Goal: Task Accomplishment & Management: Use online tool/utility

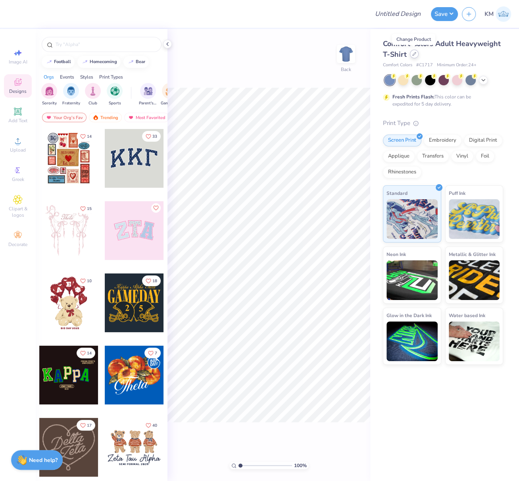
click at [413, 54] on icon at bounding box center [415, 54] width 4 height 4
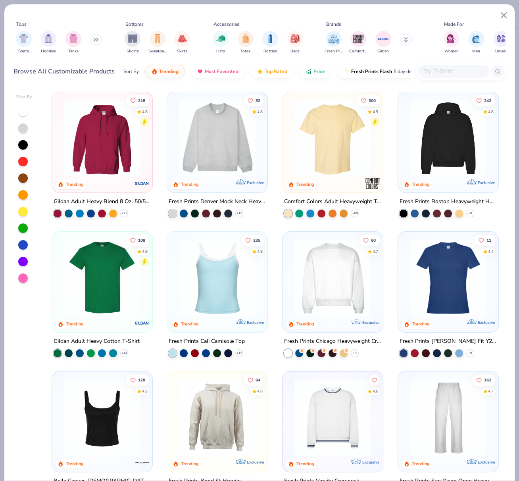
click at [329, 278] on img at bounding box center [333, 278] width 85 height 77
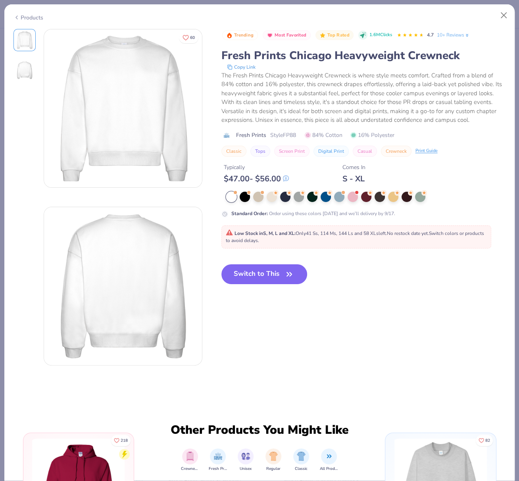
drag, startPoint x: 339, startPoint y: 198, endPoint x: 342, endPoint y: 206, distance: 7.9
click at [340, 198] on div at bounding box center [339, 197] width 10 height 10
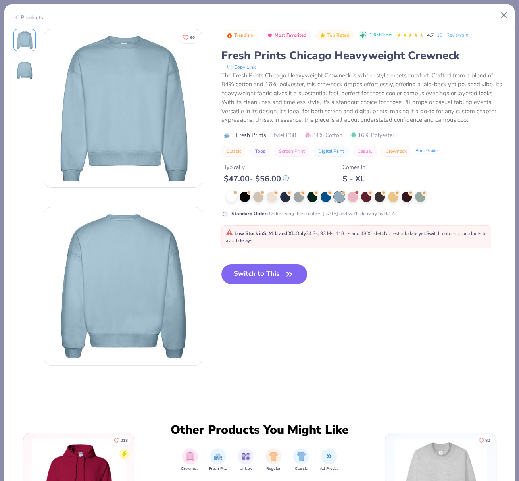
drag, startPoint x: 256, startPoint y: 273, endPoint x: 253, endPoint y: 251, distance: 22.0
click at [256, 273] on button "Switch to This" at bounding box center [265, 274] width 86 height 20
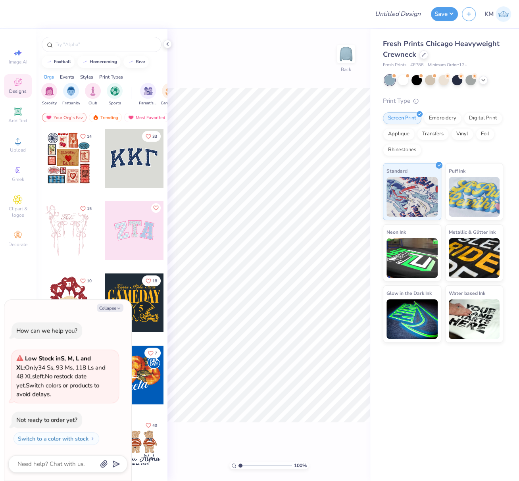
click at [169, 42] on icon at bounding box center [167, 44] width 6 height 6
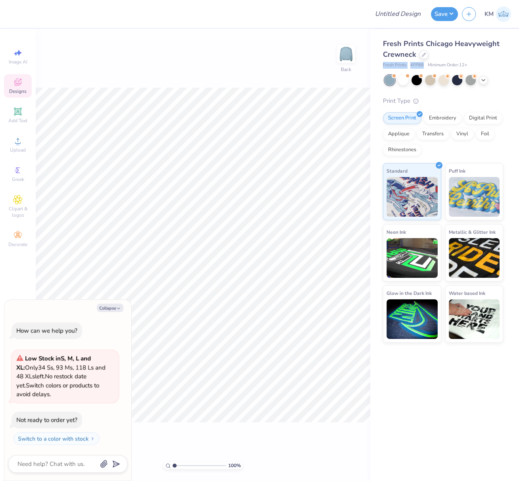
drag, startPoint x: 382, startPoint y: 63, endPoint x: 424, endPoint y: 65, distance: 41.3
click at [423, 65] on div "Fresh Prints Chicago Heavyweight Crewneck Fresh Prints # FP88 Minimum Order: 12…" at bounding box center [445, 186] width 149 height 314
copy div "Fresh Prints # FP88"
drag, startPoint x: 109, startPoint y: 308, endPoint x: 125, endPoint y: 306, distance: 16.4
click at [109, 308] on button "Collapse" at bounding box center [110, 308] width 27 height 8
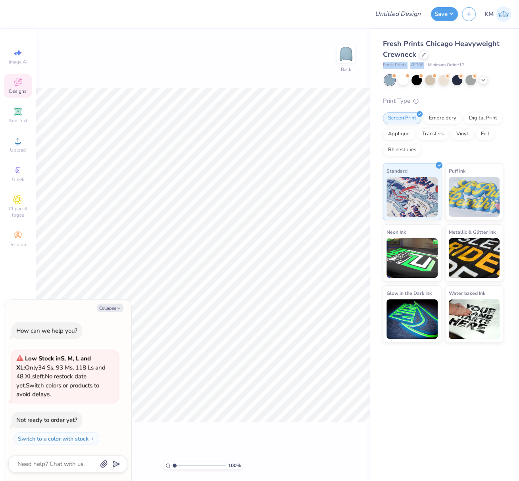
type textarea "x"
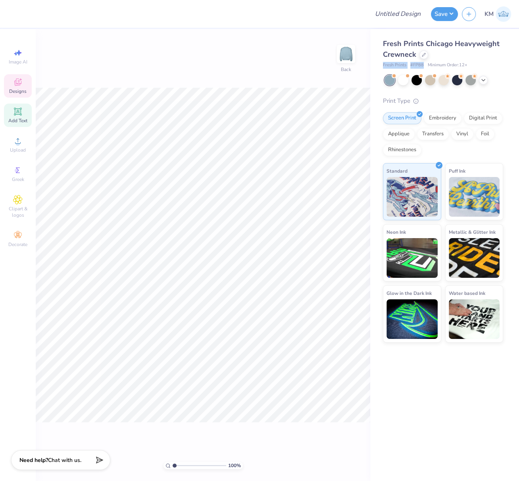
click at [19, 122] on span "Add Text" at bounding box center [17, 121] width 19 height 6
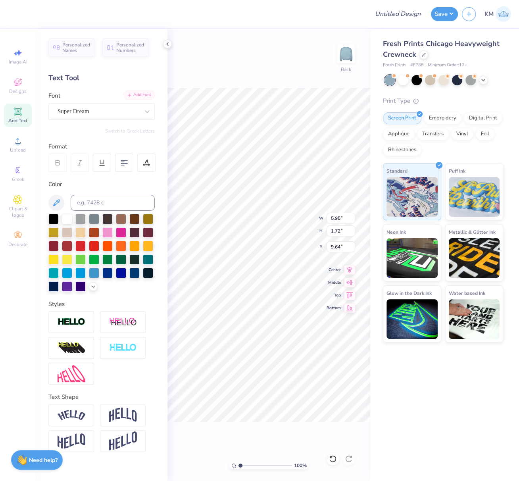
click at [133, 97] on div "Add Font" at bounding box center [139, 95] width 31 height 9
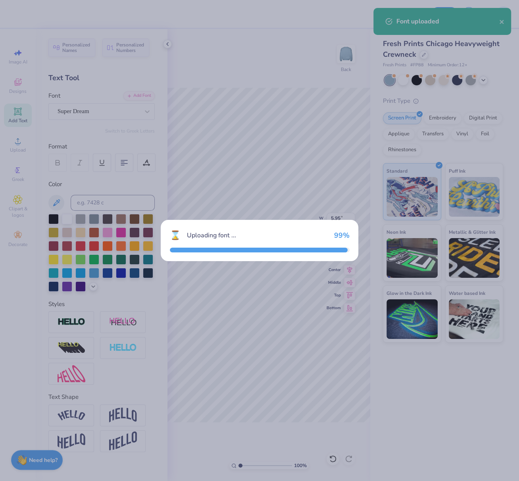
type input "5.17"
type input "1.92"
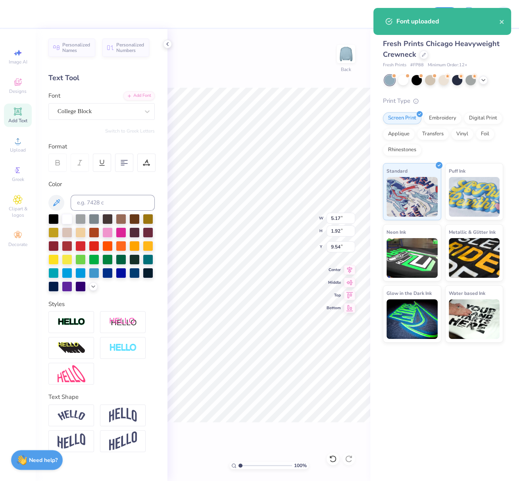
type input "7.59"
type input "7.67"
type input "2.85"
type input "6.71"
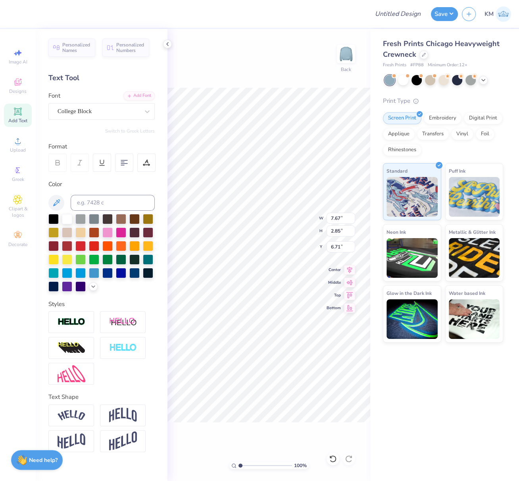
type textarea "RETREAT"
click at [144, 164] on icon at bounding box center [143, 164] width 1 height 1
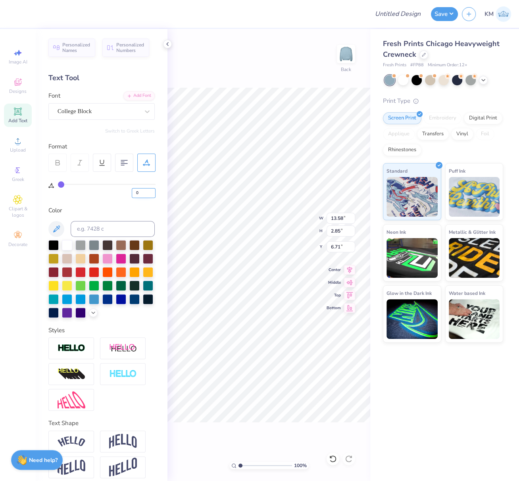
drag, startPoint x: 140, startPoint y: 193, endPoint x: 132, endPoint y: 192, distance: 8.0
click at [130, 192] on div "0" at bounding box center [107, 191] width 98 height 14
type input "5"
type input "14.67"
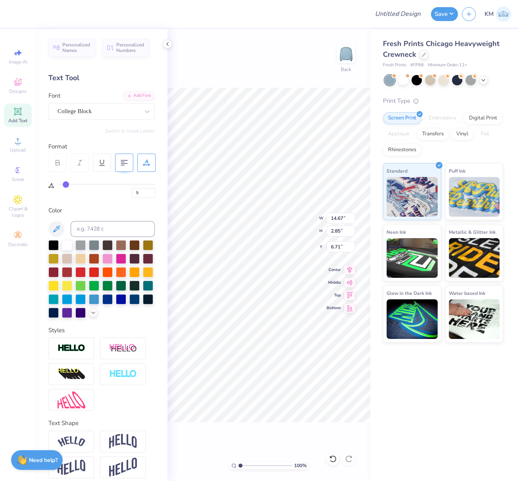
type input "13.76"
type input "2.67"
type input "5.45"
click at [122, 449] on img at bounding box center [123, 441] width 28 height 15
type input "5.52"
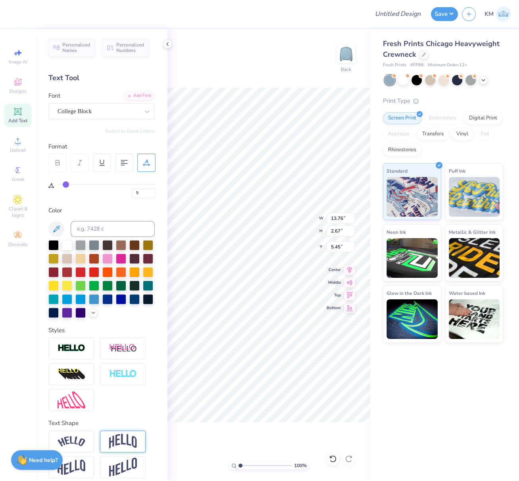
type input "4.03"
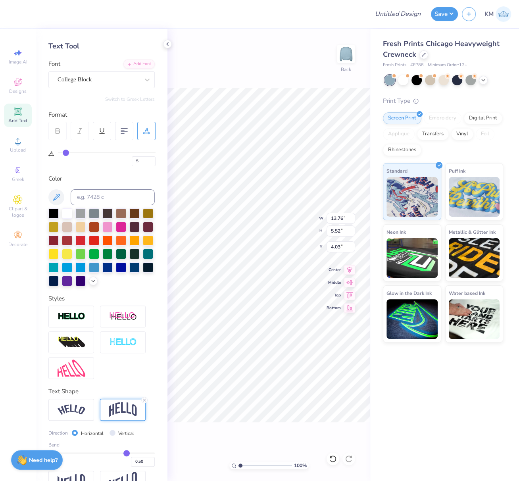
scroll to position [65, 0]
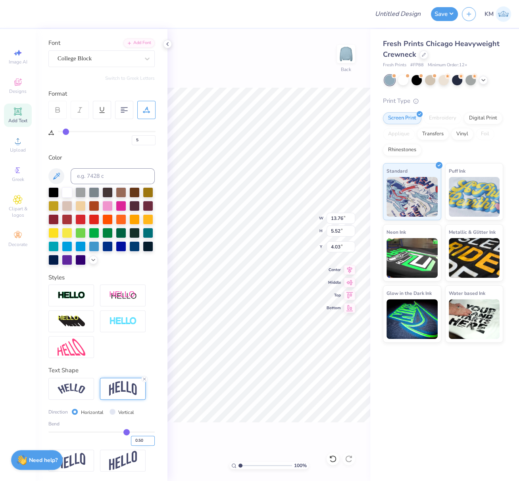
drag, startPoint x: 132, startPoint y: 442, endPoint x: 143, endPoint y: 444, distance: 10.4
click at [143, 444] on input "0.50" at bounding box center [143, 441] width 24 height 10
type input "0.40"
type input "0.4"
type input "4.91"
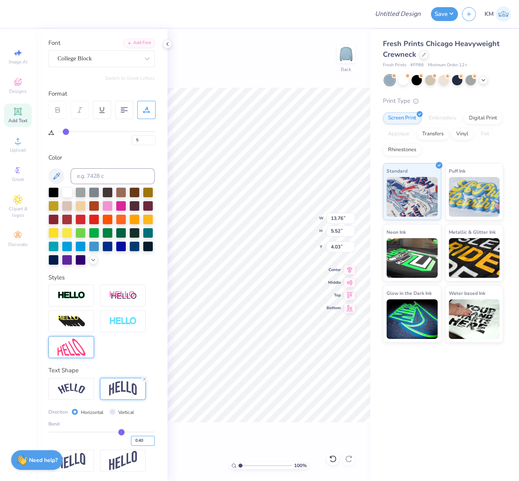
type input "4.34"
drag, startPoint x: 133, startPoint y: 441, endPoint x: 145, endPoint y: 446, distance: 11.9
click at [139, 444] on input "0.40" at bounding box center [143, 441] width 24 height 10
type input "0.30"
type input "0.3"
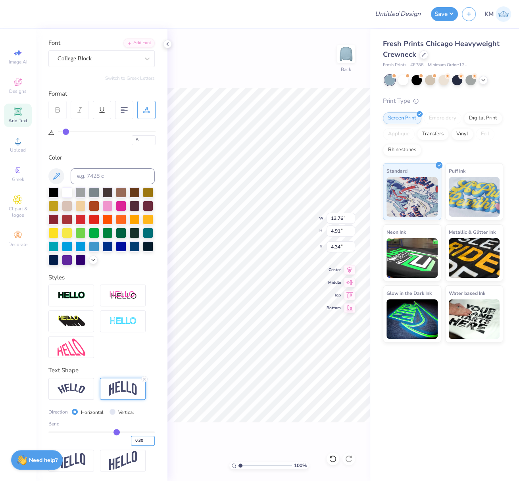
type input "4.32"
type input "4.63"
click at [69, 298] on img at bounding box center [72, 295] width 28 height 9
type input "13.80"
type input "4.37"
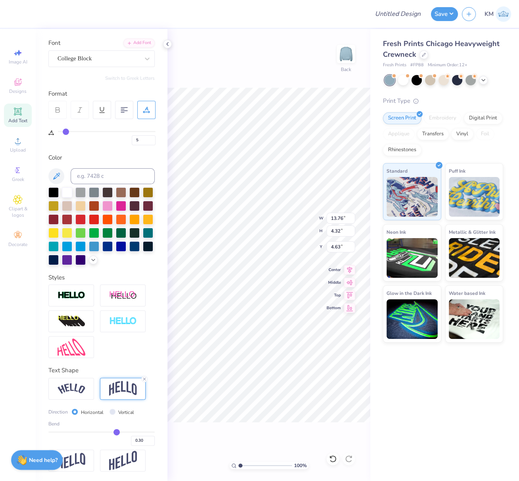
type input "4.61"
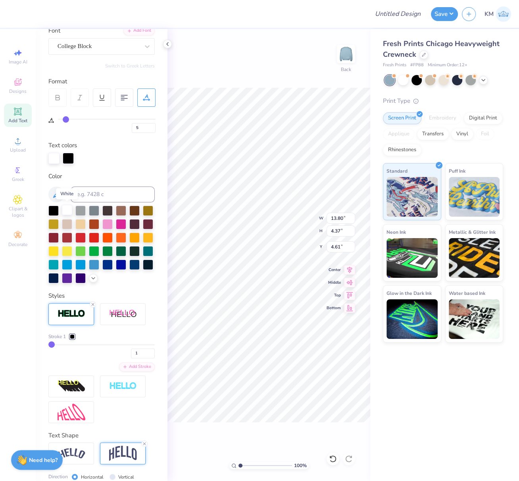
click at [69, 208] on div at bounding box center [67, 210] width 10 height 10
click at [73, 339] on div at bounding box center [72, 336] width 5 height 5
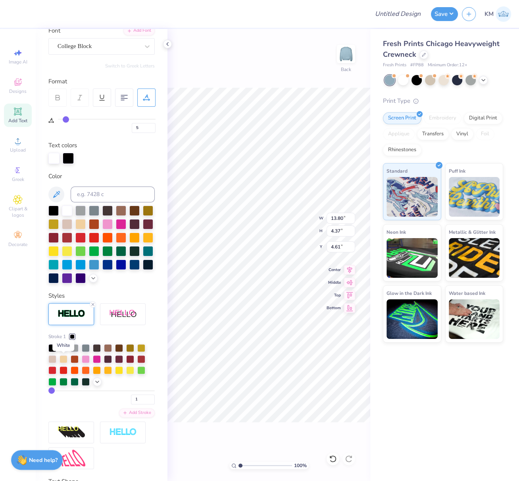
click at [62, 351] on div at bounding box center [64, 348] width 8 height 8
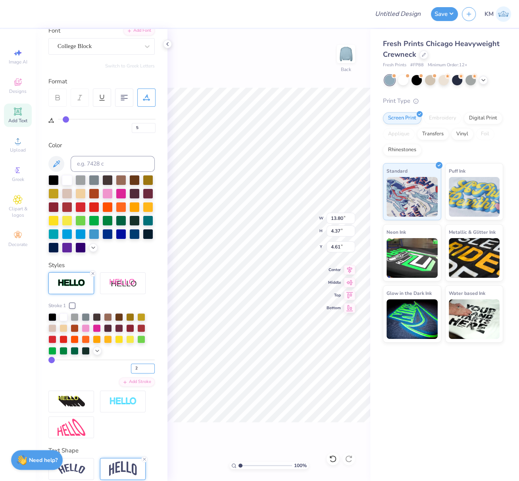
click at [145, 374] on input "2" at bounding box center [143, 369] width 24 height 10
click at [145, 374] on input "3" at bounding box center [143, 369] width 24 height 10
click at [145, 374] on input "4" at bounding box center [143, 369] width 24 height 10
drag, startPoint x: 145, startPoint y: 380, endPoint x: 137, endPoint y: 389, distance: 12.4
type input "5"
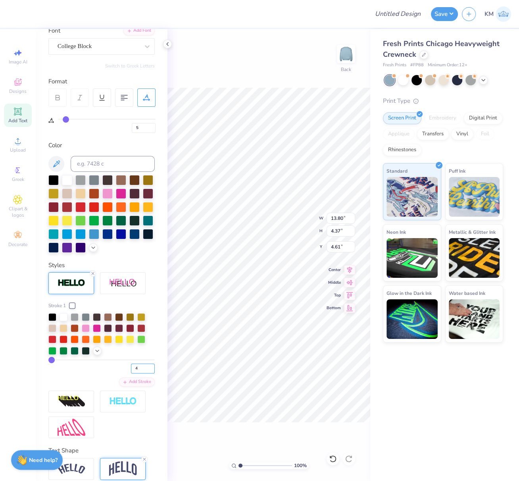
click at [145, 374] on input "5" at bounding box center [143, 369] width 24 height 10
type input "5"
click at [133, 386] on div "Add Stroke" at bounding box center [137, 381] width 36 height 9
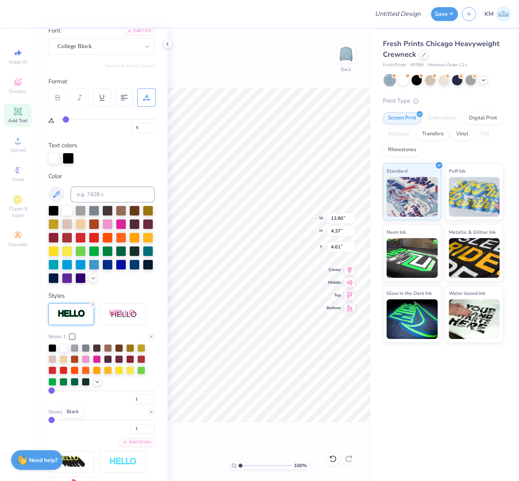
click at [73, 415] on div at bounding box center [72, 412] width 5 height 5
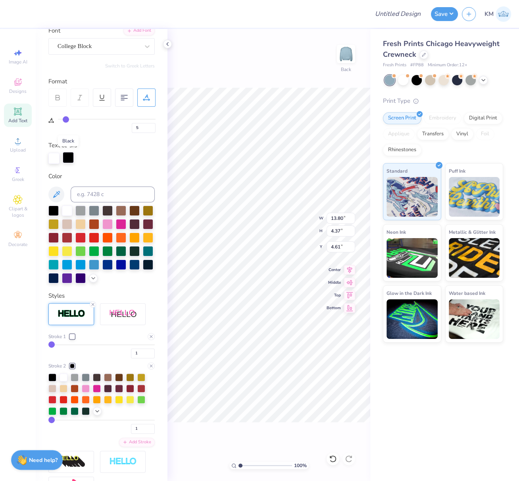
click at [69, 156] on div at bounding box center [68, 157] width 11 height 11
click at [90, 194] on input at bounding box center [113, 195] width 84 height 16
type input "533"
drag, startPoint x: 241, startPoint y: 467, endPoint x: 247, endPoint y: 470, distance: 6.4
click at [249, 468] on input "range" at bounding box center [266, 465] width 54 height 7
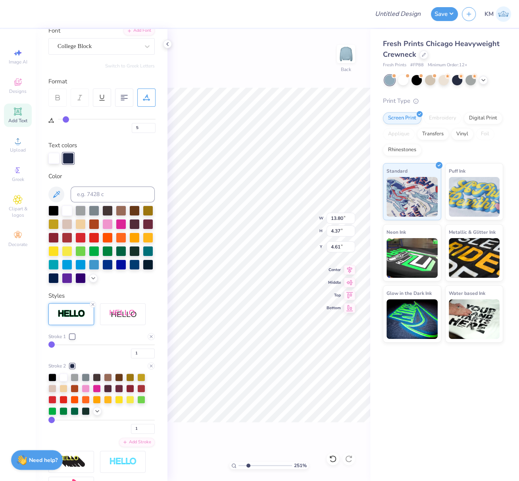
type input "2.51"
click at [113, 359] on div "1" at bounding box center [101, 351] width 106 height 14
click at [145, 359] on input "2" at bounding box center [143, 354] width 24 height 10
click at [145, 359] on input "3" at bounding box center [143, 354] width 24 height 10
click at [145, 359] on input "4" at bounding box center [143, 354] width 24 height 10
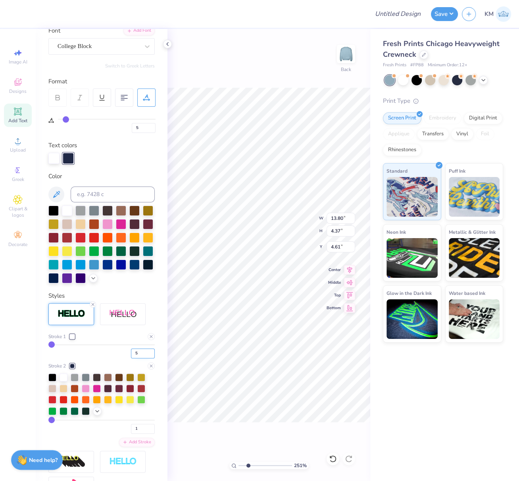
type input "5"
click at [145, 359] on input "5" at bounding box center [143, 354] width 24 height 10
type input "5"
click at [101, 359] on div "5" at bounding box center [101, 351] width 106 height 14
type input "13.98"
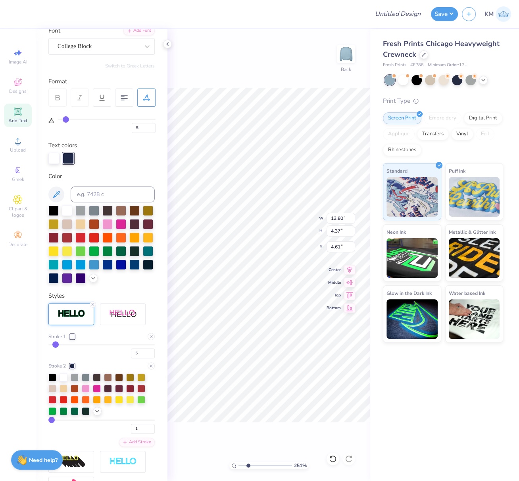
type input "4.55"
type input "4.52"
click at [135, 434] on input "1" at bounding box center [143, 429] width 24 height 10
type input "2"
click at [145, 434] on input "2" at bounding box center [143, 429] width 24 height 10
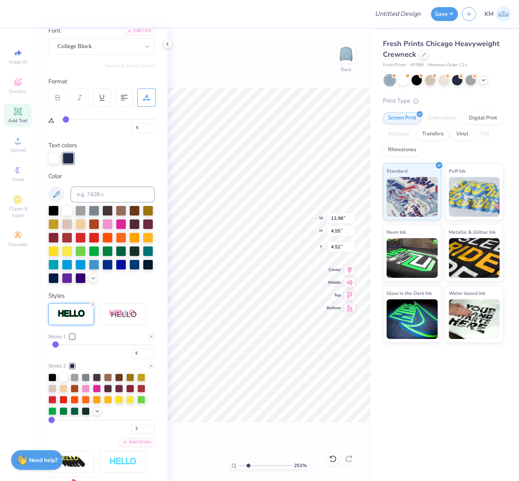
type input "2"
click at [100, 434] on div "2" at bounding box center [101, 427] width 106 height 14
drag, startPoint x: 131, startPoint y: 441, endPoint x: 125, endPoint y: 444, distance: 6.6
click at [131, 434] on input "2" at bounding box center [143, 429] width 24 height 10
type input "1"
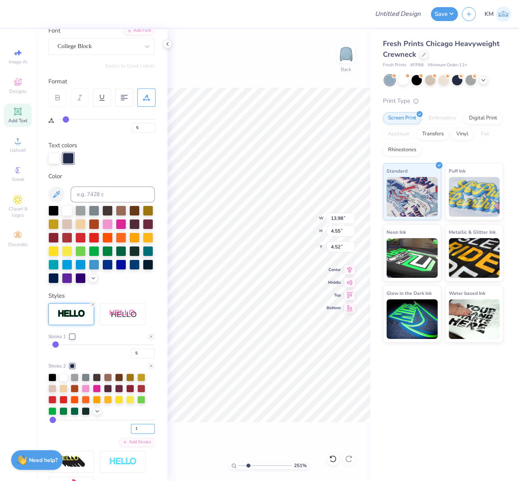
click at [145, 434] on input "1" at bounding box center [143, 429] width 24 height 10
type input "1"
click at [101, 434] on div "1" at bounding box center [101, 427] width 106 height 14
click at [131, 359] on input "5" at bounding box center [143, 354] width 24 height 10
click at [146, 359] on input "4" at bounding box center [143, 354] width 24 height 10
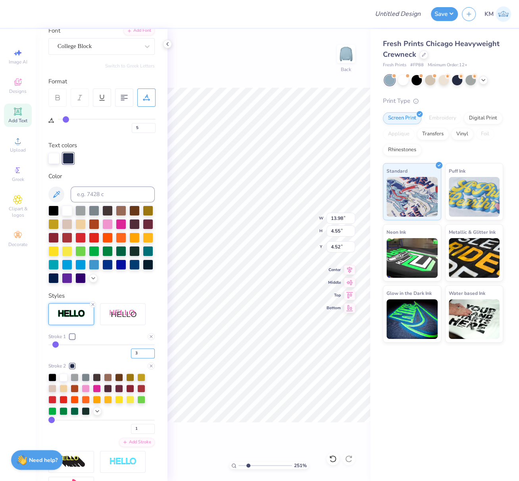
type input "3"
click at [145, 359] on input "3" at bounding box center [143, 354] width 24 height 10
type input "3"
click at [100, 372] on div "Stroke 1 3 Stroke 2 1 Add Stroke" at bounding box center [101, 390] width 106 height 114
type input "13.89"
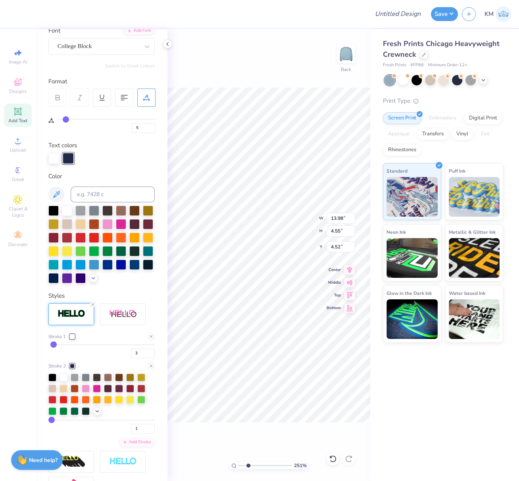
type input "4.46"
type input "4.56"
drag, startPoint x: 133, startPoint y: 368, endPoint x: 139, endPoint y: 370, distance: 6.7
click at [133, 359] on input "3" at bounding box center [143, 354] width 24 height 10
drag, startPoint x: 145, startPoint y: 365, endPoint x: 134, endPoint y: 372, distance: 13.4
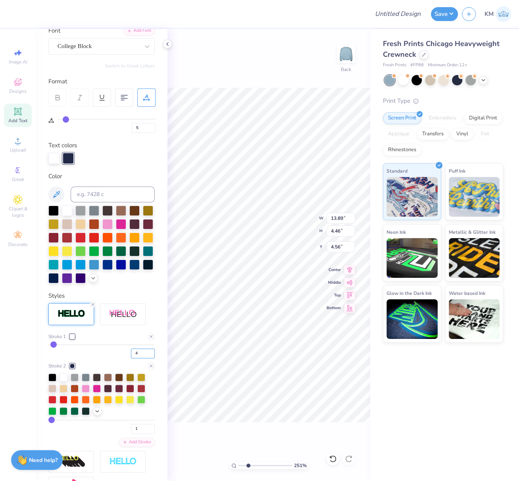
type input "4"
click at [145, 359] on input "4" at bounding box center [143, 354] width 24 height 10
type input "4"
click at [110, 359] on div "4" at bounding box center [101, 351] width 106 height 14
type input "13.94"
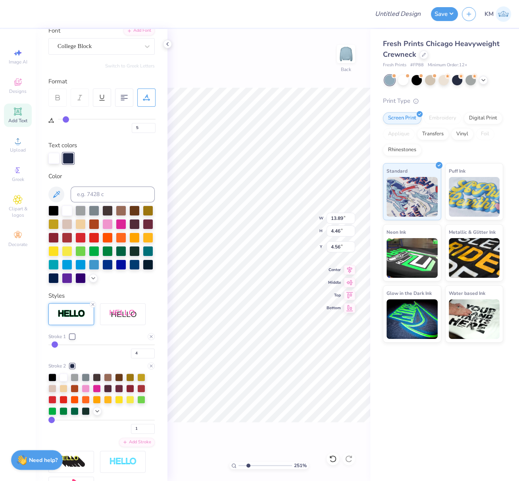
type input "4.50"
type input "4.54"
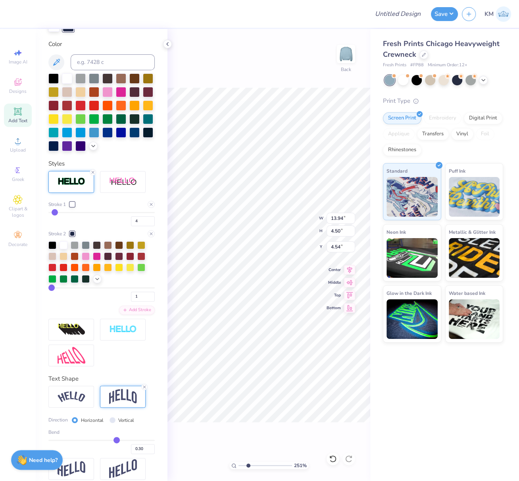
scroll to position [201, 0]
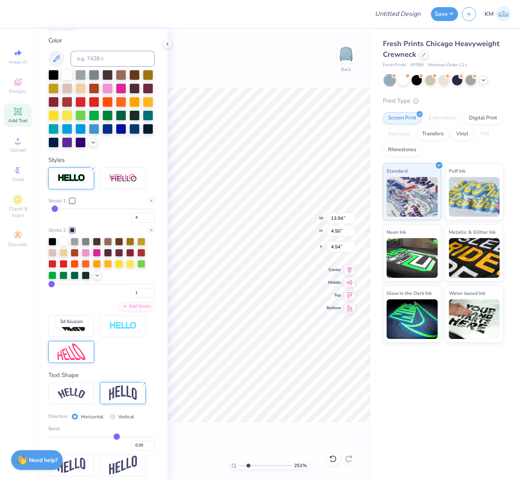
drag, startPoint x: 72, startPoint y: 337, endPoint x: 89, endPoint y: 351, distance: 22.0
click at [72, 332] on img at bounding box center [72, 326] width 28 height 13
type input "17.05"
type input "5.42"
type input "4.68"
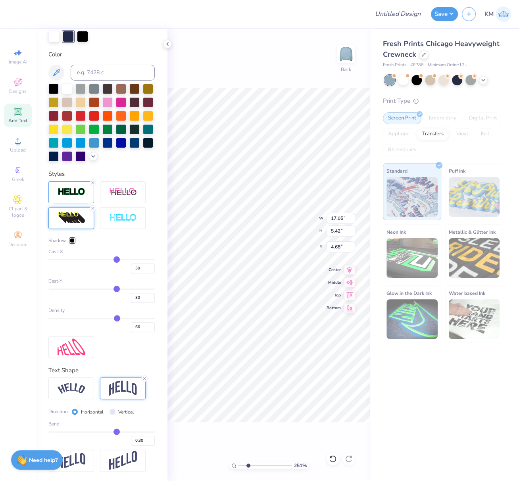
scroll to position [199, 0]
drag, startPoint x: 133, startPoint y: 269, endPoint x: 125, endPoint y: 268, distance: 8.0
click at [131, 268] on input "30" at bounding box center [143, 269] width 24 height 10
type input "2"
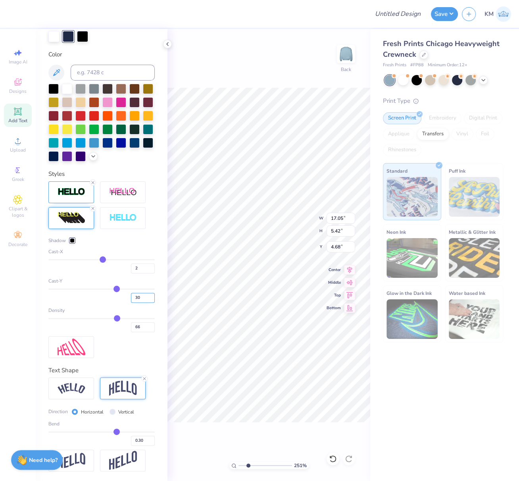
drag, startPoint x: 136, startPoint y: 294, endPoint x: 127, endPoint y: 298, distance: 10.0
click at [131, 297] on input "30" at bounding box center [143, 298] width 24 height 10
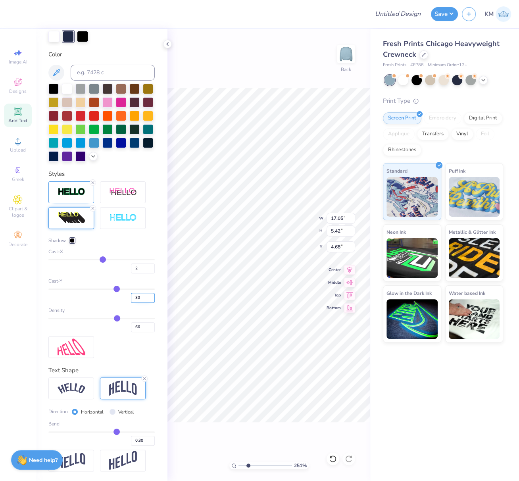
type input "13.40"
drag, startPoint x: 136, startPoint y: 298, endPoint x: 126, endPoint y: 302, distance: 10.3
click at [131, 298] on input "30" at bounding box center [143, 298] width 24 height 10
type input "2"
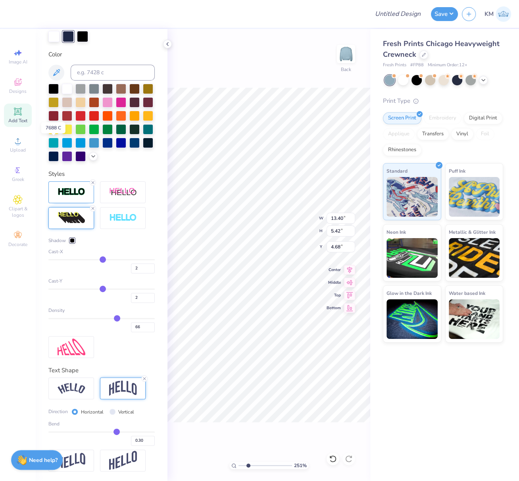
drag, startPoint x: 54, startPoint y: 144, endPoint x: 56, endPoint y: 149, distance: 5.9
click at [89, 143] on div at bounding box center [94, 143] width 10 height 10
type input "4.27"
drag, startPoint x: 133, startPoint y: 297, endPoint x: 126, endPoint y: 303, distance: 9.1
click at [131, 300] on input "2" at bounding box center [143, 298] width 24 height 10
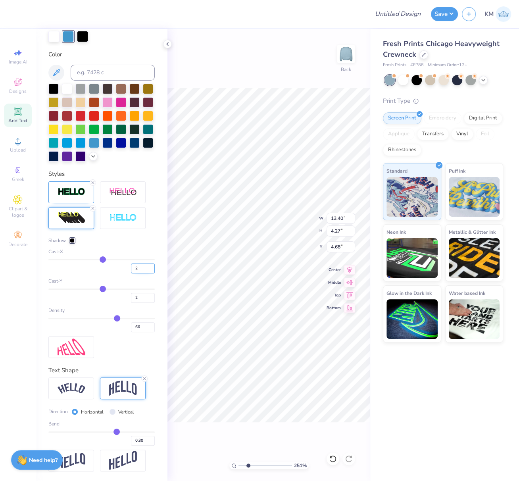
drag, startPoint x: 132, startPoint y: 268, endPoint x: 126, endPoint y: 268, distance: 6.0
click at [131, 268] on input "2" at bounding box center [143, 269] width 24 height 10
type input "0"
click at [111, 276] on div "Shadow Cast-X 0 Cast-Y 2 Density 66" at bounding box center [101, 284] width 106 height 95
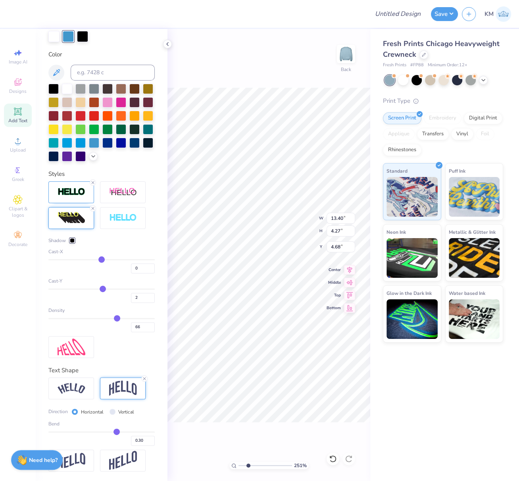
type input "13.22"
drag, startPoint x: 133, startPoint y: 297, endPoint x: 126, endPoint y: 297, distance: 6.8
click at [131, 297] on input "2" at bounding box center [143, 298] width 24 height 10
type input "5"
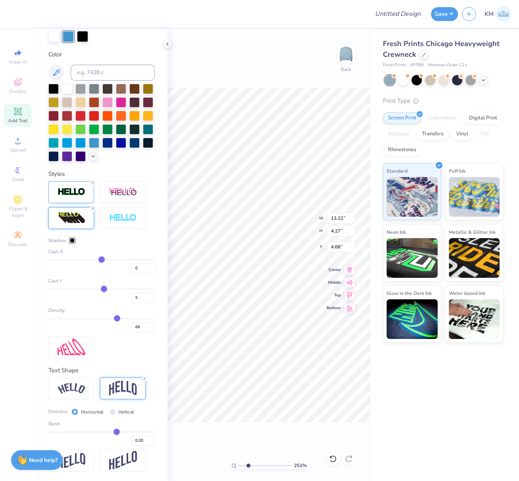
click at [105, 304] on div "Shadow Cast-X 0 Cast-Y 5 Density 66" at bounding box center [101, 284] width 106 height 95
type input "4.39"
drag, startPoint x: 133, startPoint y: 299, endPoint x: 125, endPoint y: 302, distance: 9.1
click at [131, 297] on input "5" at bounding box center [143, 298] width 24 height 10
click at [72, 242] on div at bounding box center [72, 240] width 5 height 5
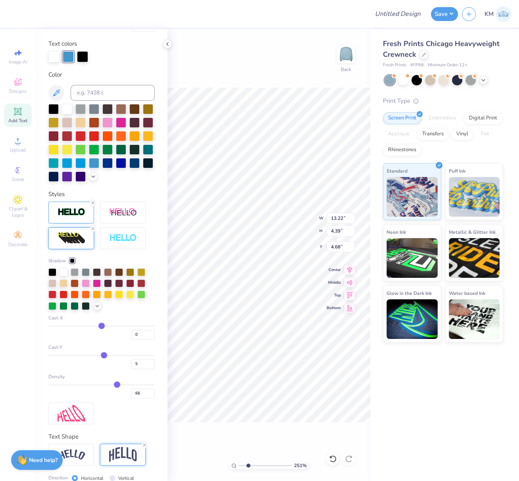
scroll to position [160, 0]
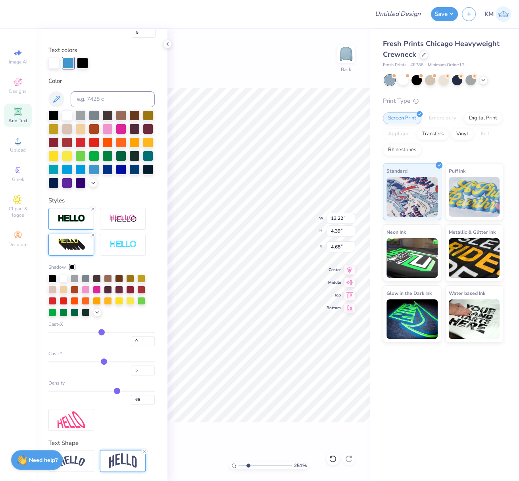
drag, startPoint x: 85, startPoint y: 64, endPoint x: 82, endPoint y: 72, distance: 8.7
click at [85, 64] on div at bounding box center [82, 63] width 11 height 11
drag, startPoint x: 53, startPoint y: 180, endPoint x: 117, endPoint y: 264, distance: 105.7
click at [89, 175] on div at bounding box center [94, 169] width 10 height 10
drag, startPoint x: 132, startPoint y: 383, endPoint x: 125, endPoint y: 384, distance: 6.9
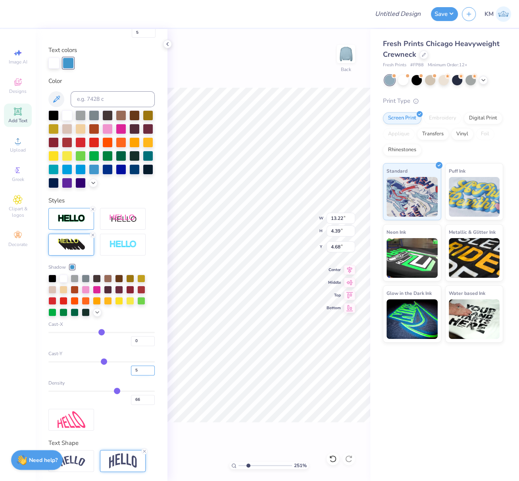
click at [131, 376] on input "5" at bounding box center [143, 371] width 24 height 10
type input "7"
click at [110, 376] on div "7" at bounding box center [101, 368] width 106 height 14
type input "4.48"
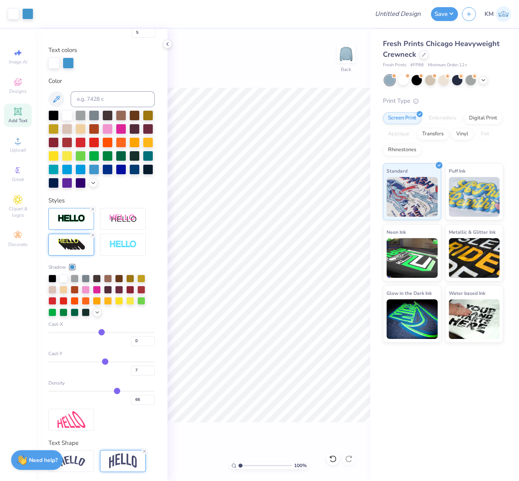
drag, startPoint x: 245, startPoint y: 465, endPoint x: 239, endPoint y: 432, distance: 33.0
click at [236, 464] on div "100 %" at bounding box center [269, 465] width 79 height 7
type input "1"
type input "3.26"
click at [73, 223] on img at bounding box center [72, 218] width 28 height 9
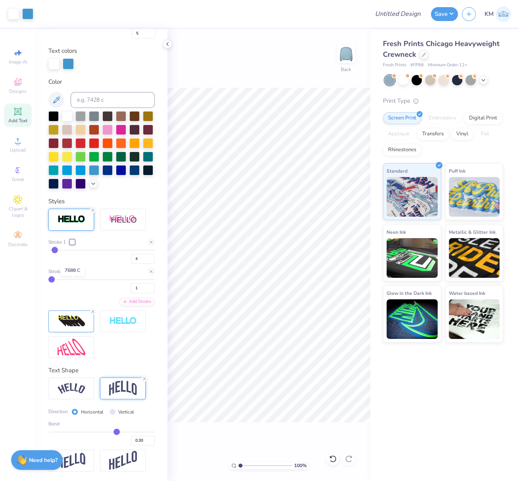
click at [72, 274] on div at bounding box center [72, 271] width 5 height 5
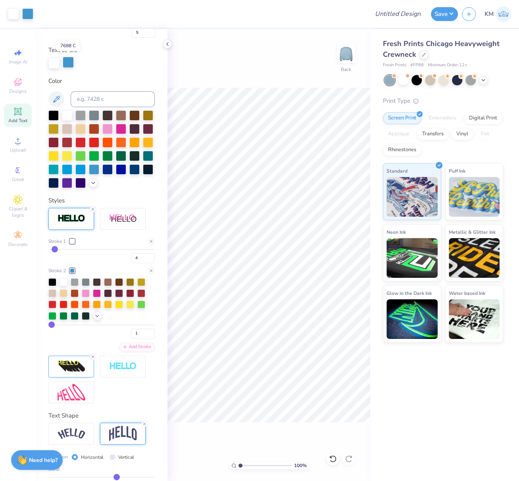
drag, startPoint x: 68, startPoint y: 60, endPoint x: 70, endPoint y: 67, distance: 6.9
click at [68, 61] on div at bounding box center [68, 62] width 11 height 11
click at [89, 100] on input at bounding box center [113, 99] width 84 height 16
type input "533"
click at [111, 205] on div "Personalized Names Personalized Numbers Text Tool Add Font Font College Block S…" at bounding box center [102, 255] width 132 height 452
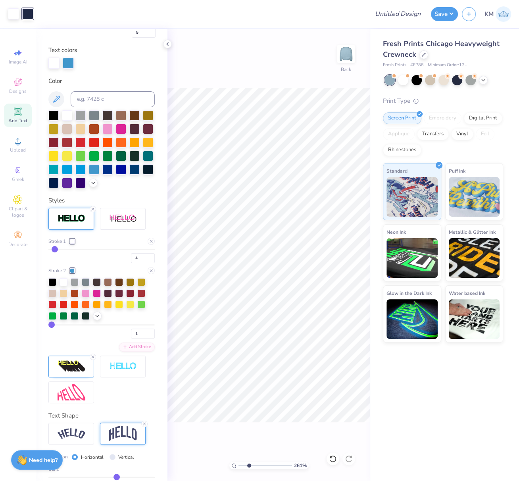
drag, startPoint x: 240, startPoint y: 465, endPoint x: 249, endPoint y: 466, distance: 8.8
click at [249, 465] on input "range" at bounding box center [266, 465] width 54 height 7
click at [72, 373] on img at bounding box center [72, 366] width 28 height 13
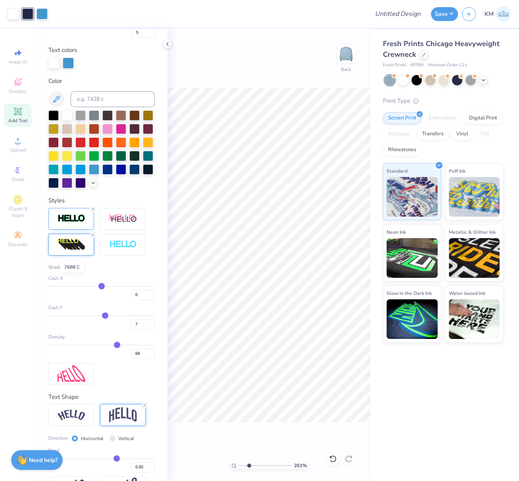
click at [73, 270] on div at bounding box center [72, 267] width 5 height 5
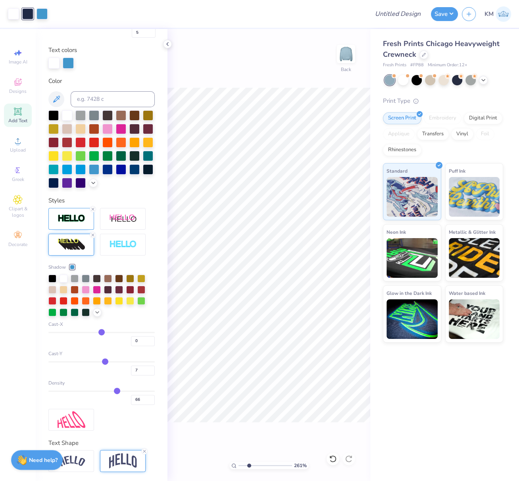
click at [25, 336] on div "Image AI Designs Add Text Upload Greek Clipart & logos Decorate" at bounding box center [18, 255] width 36 height 452
drag, startPoint x: 24, startPoint y: 333, endPoint x: 88, endPoint y: 311, distance: 67.2
click at [25, 333] on div "Image AI Designs Add Text Upload Greek Clipart & logos Decorate" at bounding box center [18, 255] width 36 height 452
drag, startPoint x: 242, startPoint y: 463, endPoint x: 236, endPoint y: 463, distance: 6.4
click at [236, 463] on div "261 %" at bounding box center [269, 465] width 79 height 7
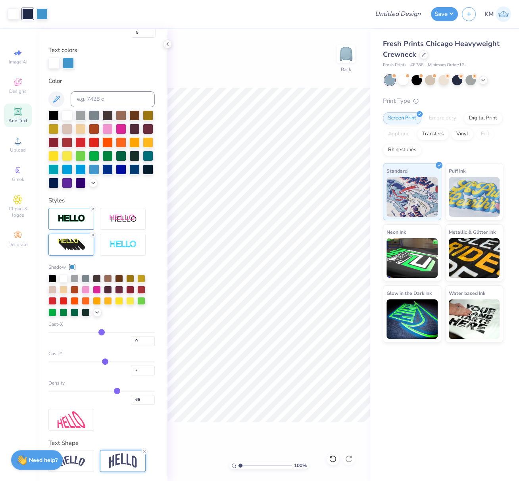
drag, startPoint x: 239, startPoint y: 464, endPoint x: 212, endPoint y: 448, distance: 31.3
type input "1"
click at [239, 465] on input "range" at bounding box center [266, 465] width 54 height 7
drag, startPoint x: 334, startPoint y: 217, endPoint x: 328, endPoint y: 219, distance: 5.9
click at [329, 218] on input "13.22" at bounding box center [341, 218] width 29 height 11
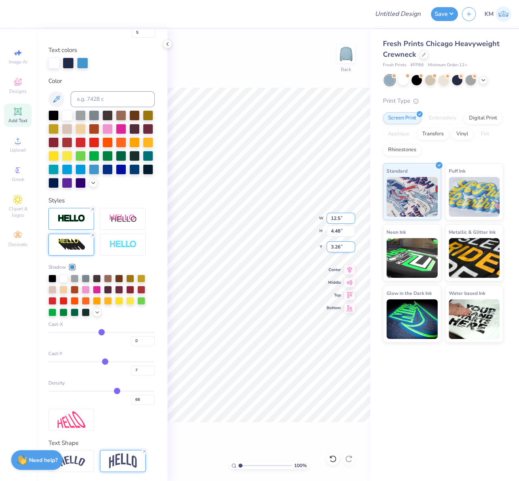
type input "12.50"
type input "4.23"
type input "3.38"
drag, startPoint x: 240, startPoint y: 465, endPoint x: 259, endPoint y: 463, distance: 19.2
click at [263, 469] on div "317 % Back W 12.50 12.50 " H 4.23 4.23 " Y 3.38 3.38 " Center Middle Top Bottom" at bounding box center [269, 255] width 203 height 452
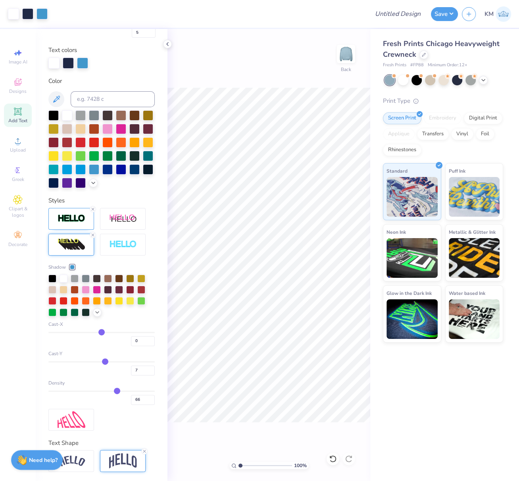
drag, startPoint x: 251, startPoint y: 464, endPoint x: 233, endPoint y: 465, distance: 17.9
click at [234, 464] on div "100 %" at bounding box center [269, 465] width 79 height 7
click at [245, 466] on input "range" at bounding box center [266, 465] width 54 height 7
type input "1.87"
drag, startPoint x: 68, startPoint y: 257, endPoint x: 76, endPoint y: 273, distance: 18.3
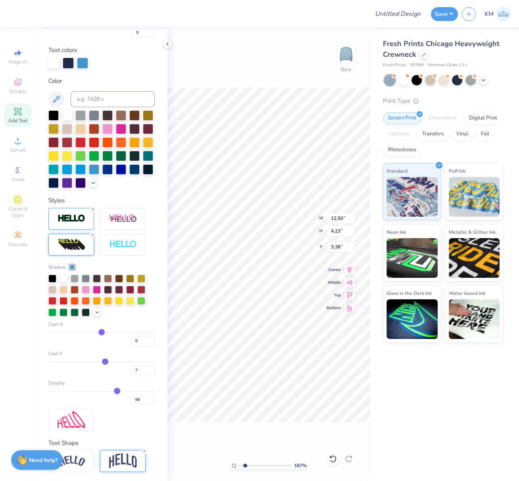
click at [68, 251] on img at bounding box center [72, 244] width 28 height 13
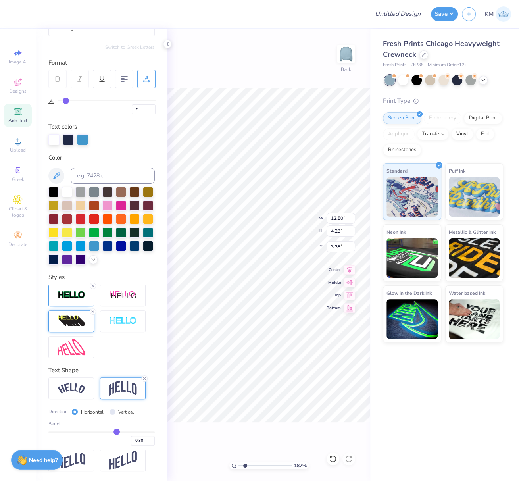
click at [73, 323] on img at bounding box center [72, 321] width 28 height 13
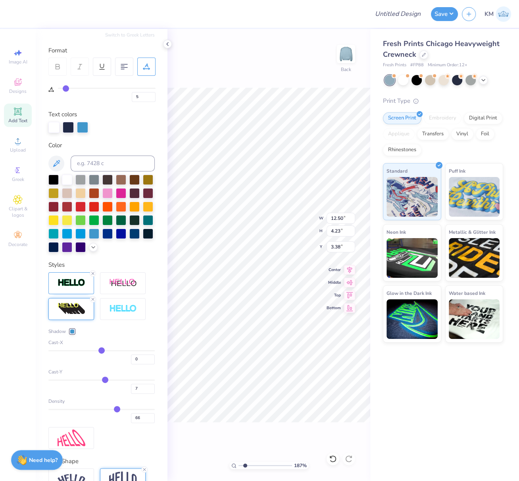
scroll to position [160, 0]
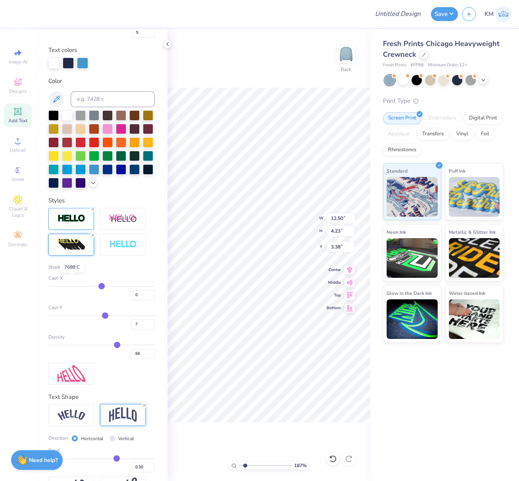
drag, startPoint x: 72, startPoint y: 278, endPoint x: 73, endPoint y: 262, distance: 16.3
click at [72, 270] on div at bounding box center [72, 267] width 5 height 5
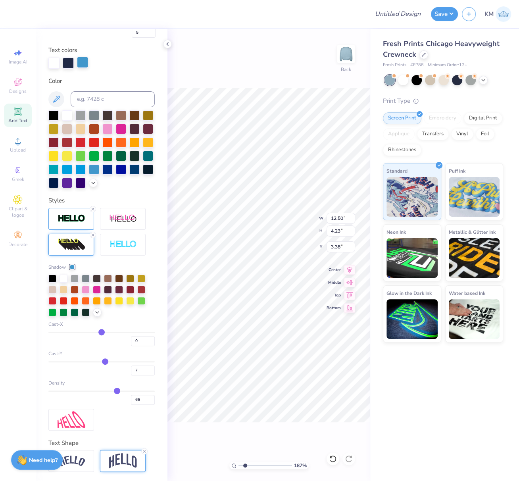
click at [83, 62] on div at bounding box center [82, 62] width 11 height 11
click at [97, 97] on input at bounding box center [113, 99] width 84 height 16
type input "646"
drag, startPoint x: 77, startPoint y: 231, endPoint x: 87, endPoint y: 240, distance: 13.5
click at [77, 223] on img at bounding box center [72, 218] width 28 height 9
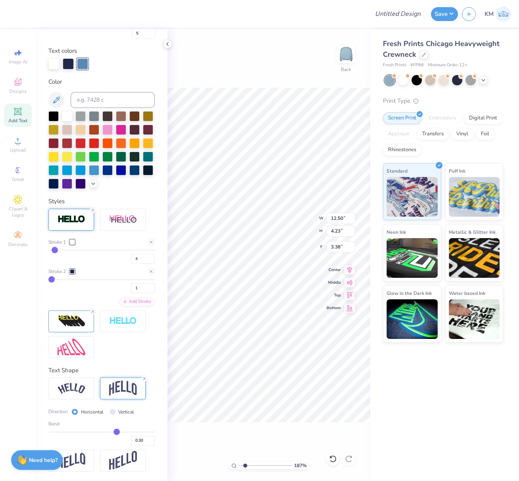
click at [73, 274] on div at bounding box center [72, 271] width 5 height 5
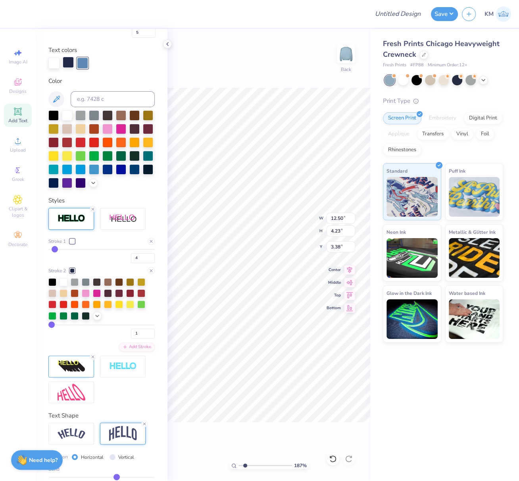
click at [69, 60] on div at bounding box center [68, 62] width 11 height 11
click at [95, 100] on input at bounding box center [113, 99] width 84 height 16
type input "534"
drag, startPoint x: 241, startPoint y: 465, endPoint x: 215, endPoint y: 456, distance: 28.0
click at [221, 460] on div "100 % Back" at bounding box center [269, 255] width 203 height 452
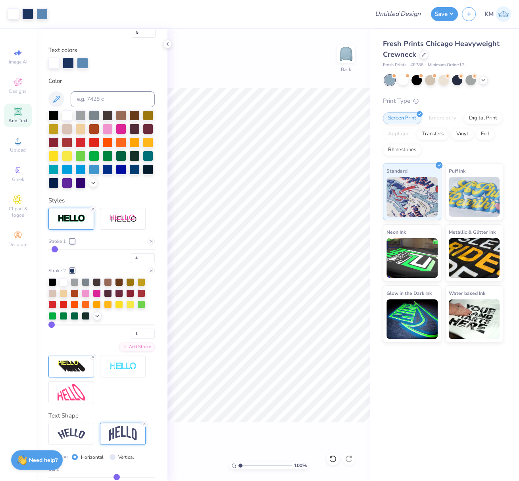
type input "1"
type textarea "DEEGEE"
click at [18, 147] on div "Upload" at bounding box center [18, 144] width 28 height 23
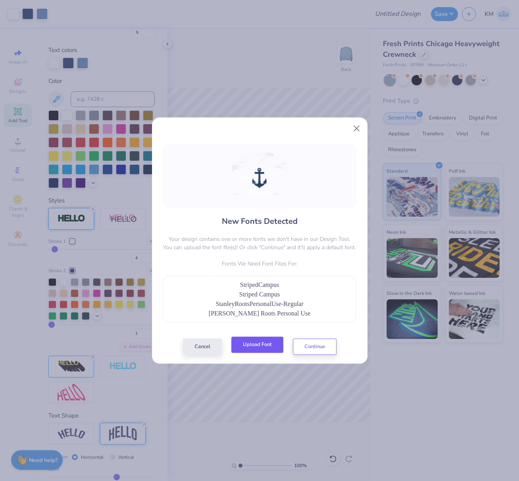
click at [267, 344] on button "Upload Font" at bounding box center [258, 345] width 52 height 16
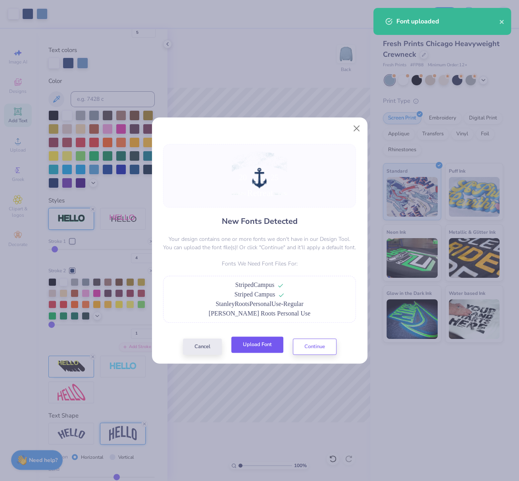
click at [255, 348] on button "Upload Font" at bounding box center [258, 345] width 52 height 16
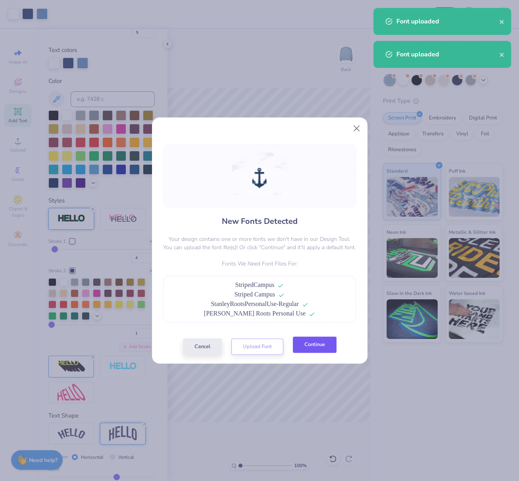
click at [319, 346] on button "Continue" at bounding box center [315, 345] width 44 height 16
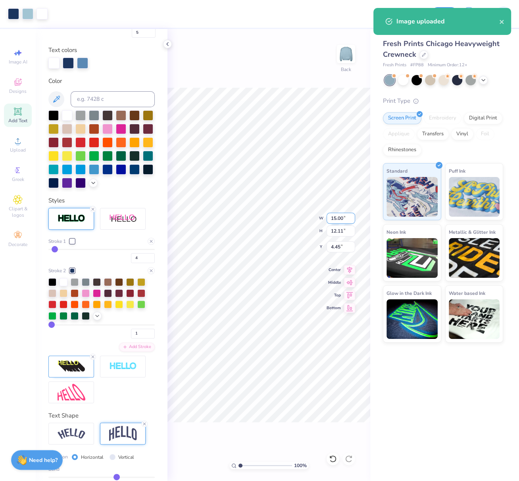
drag, startPoint x: 342, startPoint y: 219, endPoint x: 330, endPoint y: 218, distance: 12.0
click at [330, 218] on input "15.00" at bounding box center [341, 218] width 29 height 11
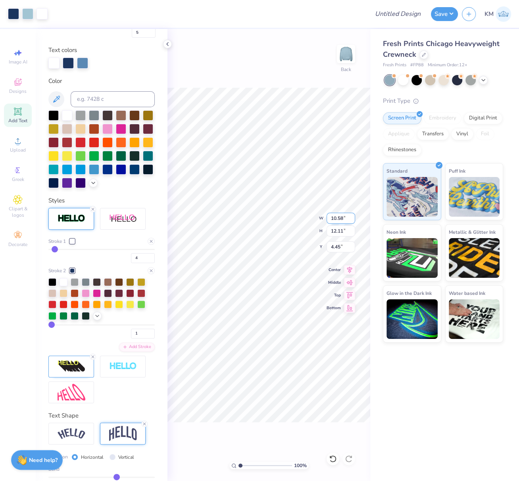
type input "10.58"
type input "8.54"
type input "3.50"
click at [243, 467] on input "range" at bounding box center [266, 465] width 54 height 7
type input "1.77"
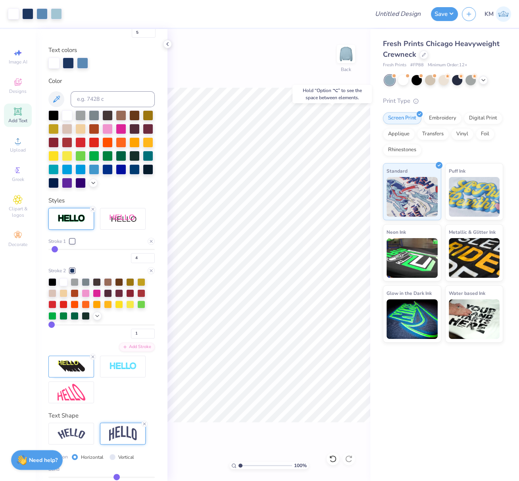
click at [244, 465] on input "range" at bounding box center [266, 465] width 54 height 7
type input "0"
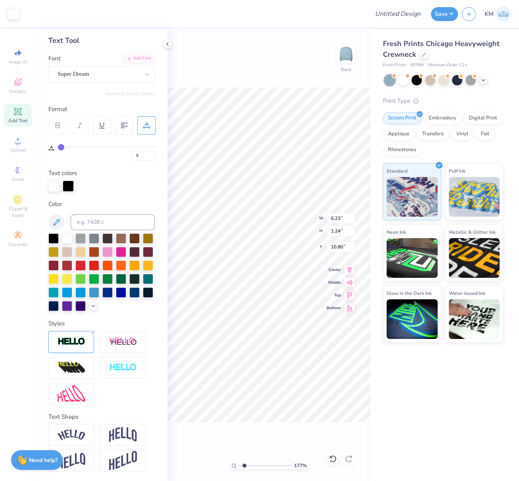
type input "0"
type input "1.23"
type input "10.93"
click at [84, 68] on div "Super Dream" at bounding box center [101, 74] width 106 height 17
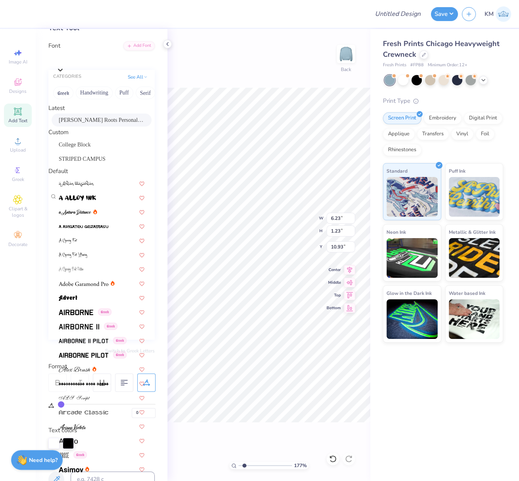
drag, startPoint x: 77, startPoint y: 122, endPoint x: 98, endPoint y: 363, distance: 241.6
click at [77, 122] on span "[PERSON_NAME] Roots Personal Use" at bounding box center [102, 120] width 86 height 8
type input "4.83"
type input "1.60"
type input "10.74"
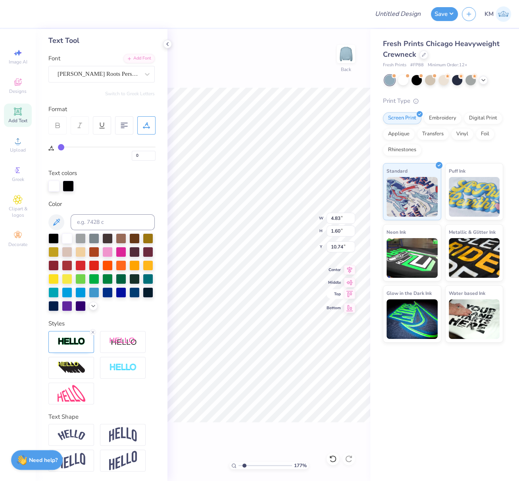
drag, startPoint x: 93, startPoint y: 333, endPoint x: 342, endPoint y: 298, distance: 251.4
click at [93, 333] on icon at bounding box center [93, 332] width 5 height 5
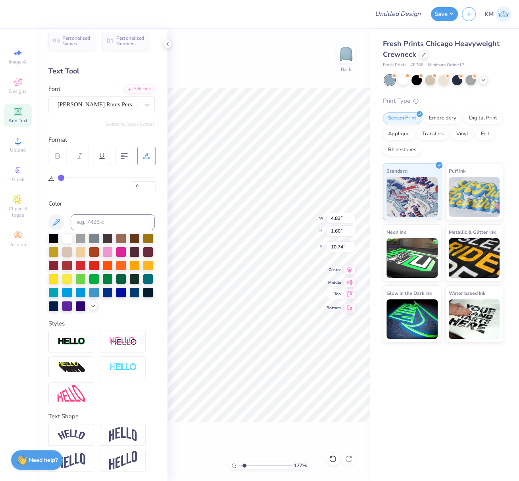
type input "4.81"
type input "1.59"
type input "10.75"
click at [350, 267] on icon at bounding box center [349, 269] width 11 height 10
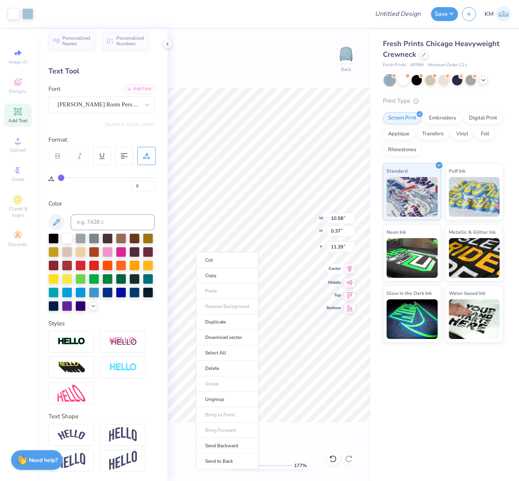
click at [350, 268] on icon at bounding box center [349, 269] width 5 height 7
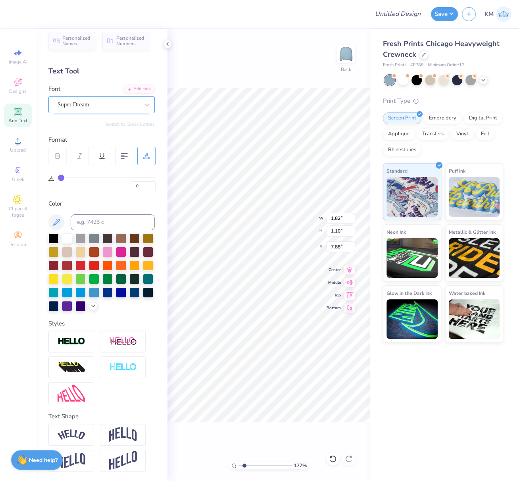
click at [85, 98] on div "Super Dream" at bounding box center [98, 104] width 83 height 12
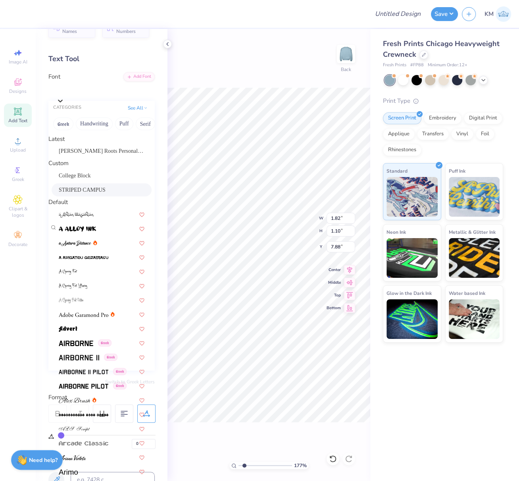
drag, startPoint x: 72, startPoint y: 180, endPoint x: 73, endPoint y: 197, distance: 17.5
click at [73, 197] on div "College Block STRIPED CAMPUS" at bounding box center [101, 182] width 106 height 27
click at [75, 194] on span "STRIPED CAMPUS" at bounding box center [82, 190] width 47 height 8
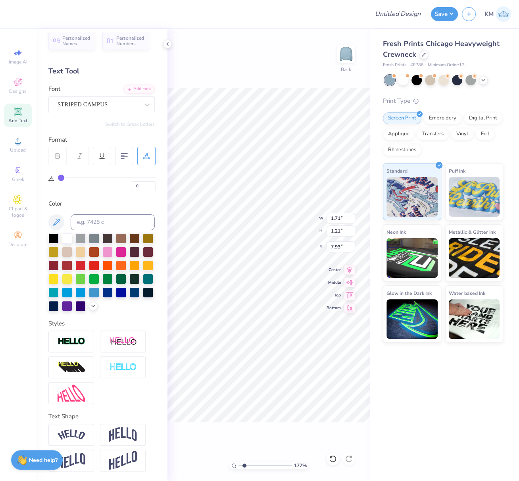
type input "1.71"
type input "1.21"
type input "7.93"
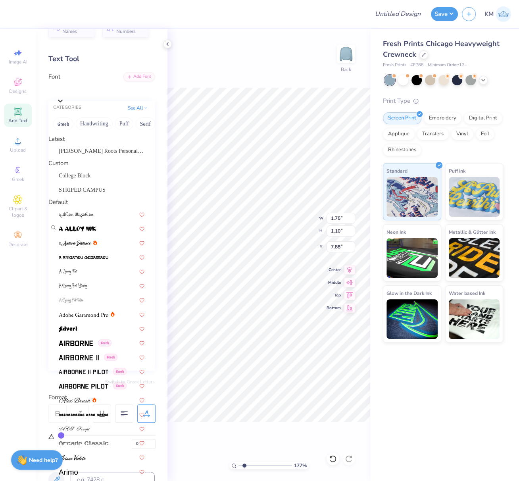
drag, startPoint x: 91, startPoint y: 88, endPoint x: 87, endPoint y: 100, distance: 13.1
click at [91, 90] on div "Super Dream" at bounding box center [105, 90] width 98 height 12
click at [77, 194] on span "STRIPED CAMPUS" at bounding box center [82, 190] width 47 height 8
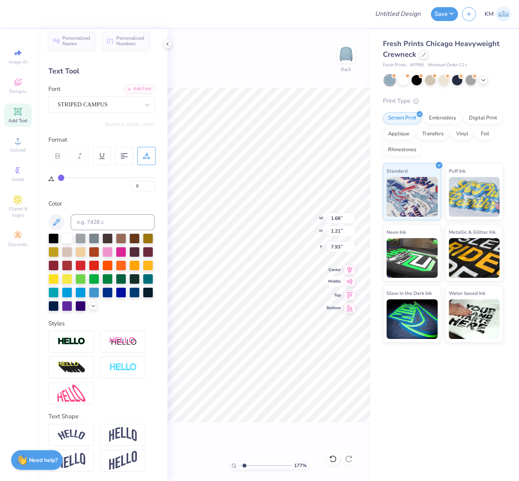
type input "1.68"
type input "1.21"
type input "7.93"
type input "1.71"
type input "1"
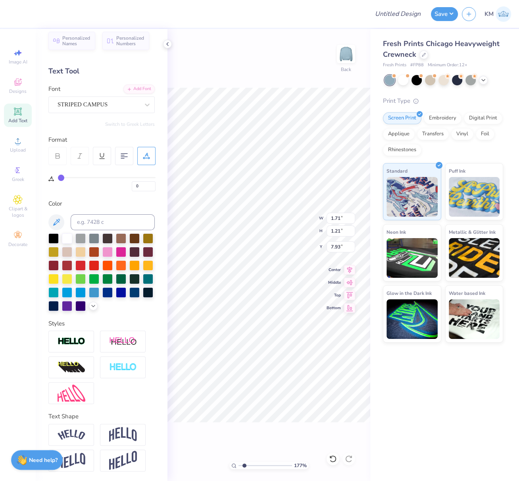
click at [239, 465] on input "range" at bounding box center [266, 465] width 54 height 7
click at [240, 467] on input "range" at bounding box center [266, 465] width 54 height 7
click at [20, 146] on div "Upload" at bounding box center [18, 144] width 28 height 23
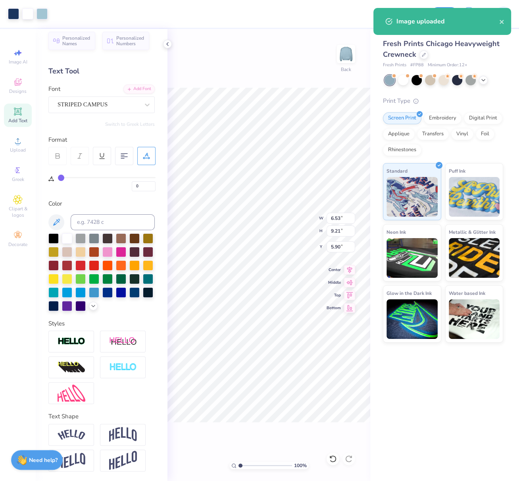
type input "3.48"
type input "4.90"
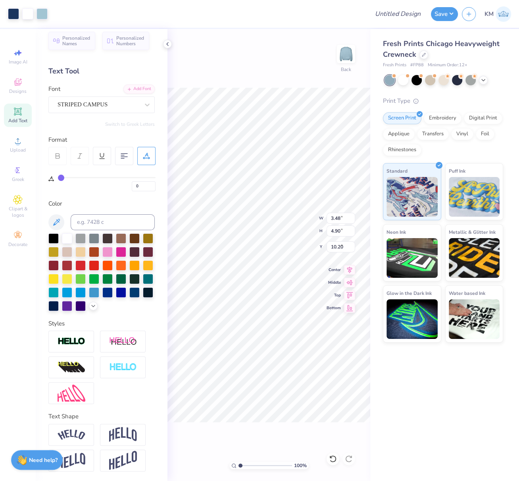
type input "5.60"
type input "2.77"
type input "3.91"
type input "6.59"
type input "2.81"
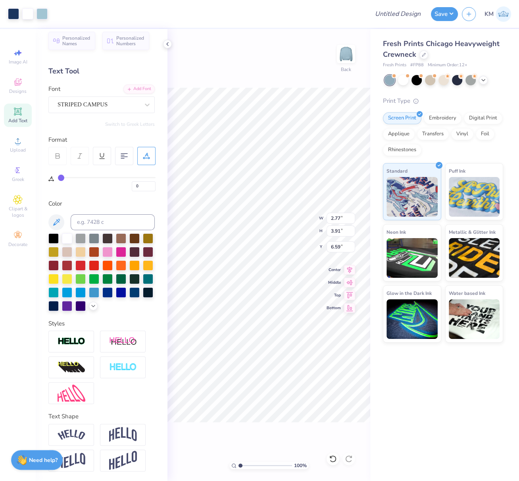
type input "3.97"
click at [351, 268] on icon at bounding box center [349, 269] width 11 height 10
click at [299, 228] on div "100 % Back W 1.71 H 1.21 Y 7.93 Center Middle Top Bottom" at bounding box center [269, 255] width 203 height 452
type input "1.68"
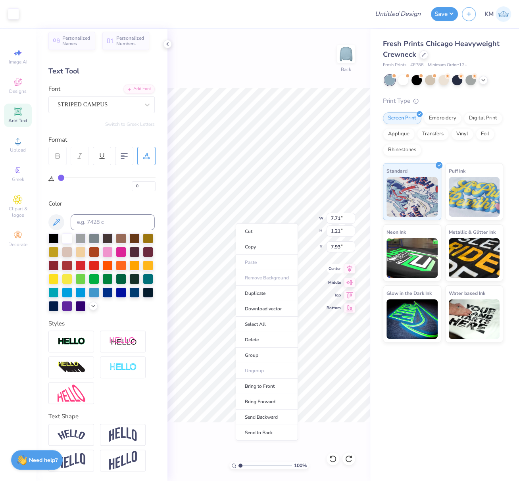
click at [254, 354] on li "Group" at bounding box center [267, 355] width 62 height 15
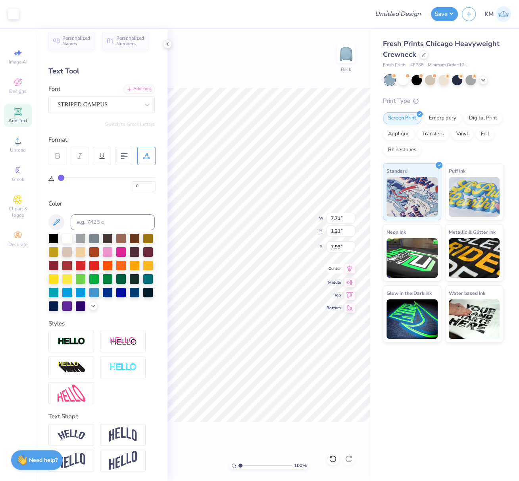
click at [351, 268] on icon at bounding box center [349, 269] width 5 height 7
type input "10.57"
type input "3.96"
type input "3.50"
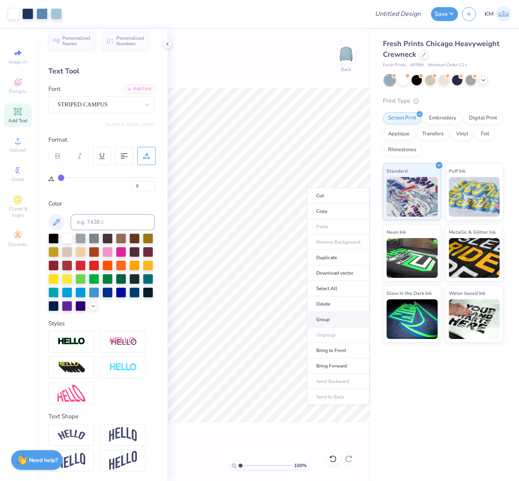
click at [329, 319] on li "Group" at bounding box center [338, 319] width 62 height 15
click at [351, 271] on icon at bounding box center [349, 269] width 11 height 10
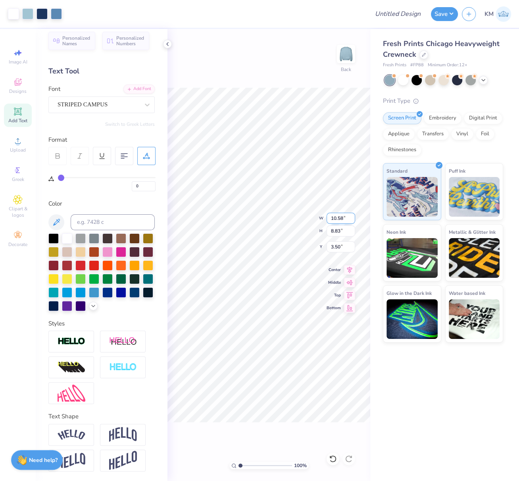
click at [343, 219] on input "10.58" at bounding box center [341, 218] width 29 height 11
click at [325, 218] on div "100 % Back W 10.58 10.58 " H 8.83 8.83 " Y 3.50 3.50 " Center Middle Top Bottom" at bounding box center [269, 255] width 203 height 452
drag, startPoint x: 344, startPoint y: 220, endPoint x: 328, endPoint y: 218, distance: 15.6
click at [329, 218] on input "10.58" at bounding box center [341, 218] width 29 height 11
type input "11.00"
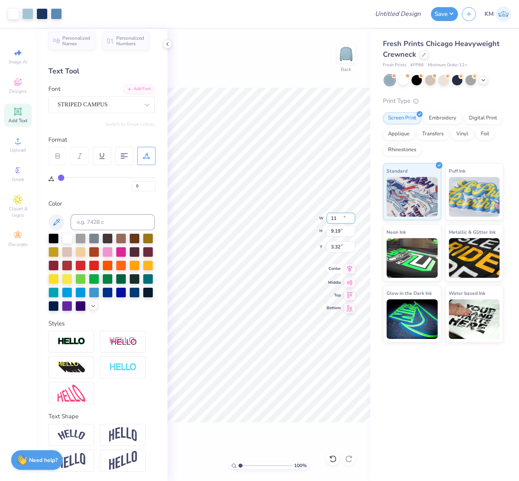
type input "9.19"
type input "3.32"
drag, startPoint x: 343, startPoint y: 219, endPoint x: 329, endPoint y: 220, distance: 13.9
click at [331, 219] on input "10.99" at bounding box center [341, 218] width 29 height 11
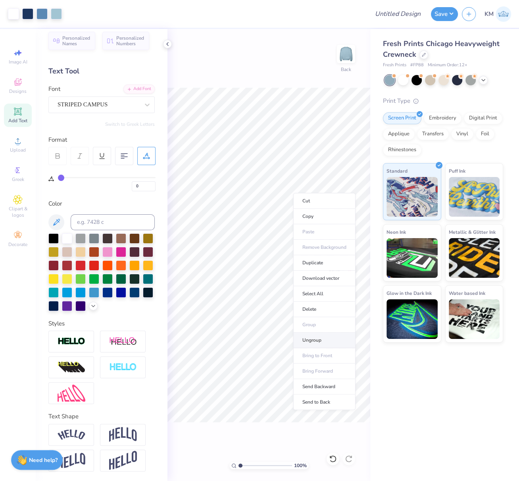
click at [307, 337] on li "Ungroup" at bounding box center [324, 340] width 62 height 15
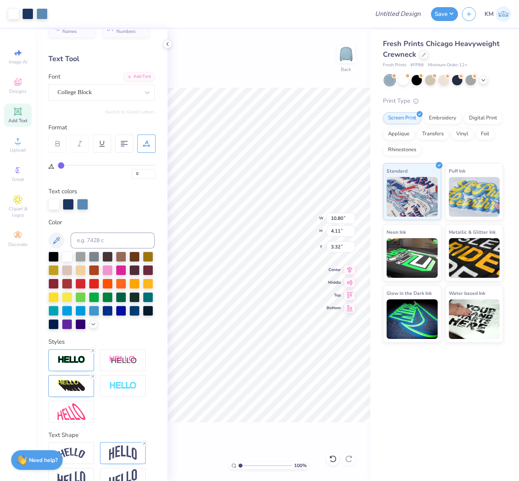
type input "5"
click at [245, 467] on input "range" at bounding box center [266, 465] width 54 height 7
type input "2.56"
click at [249, 466] on input "range" at bounding box center [266, 465] width 54 height 7
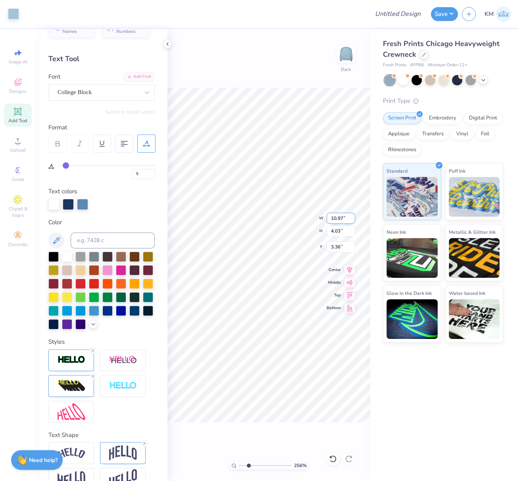
drag, startPoint x: 344, startPoint y: 217, endPoint x: 329, endPoint y: 222, distance: 15.3
click at [328, 216] on input "10.97" at bounding box center [341, 218] width 29 height 11
type input "11.00"
type input "4.04"
type input "3.35"
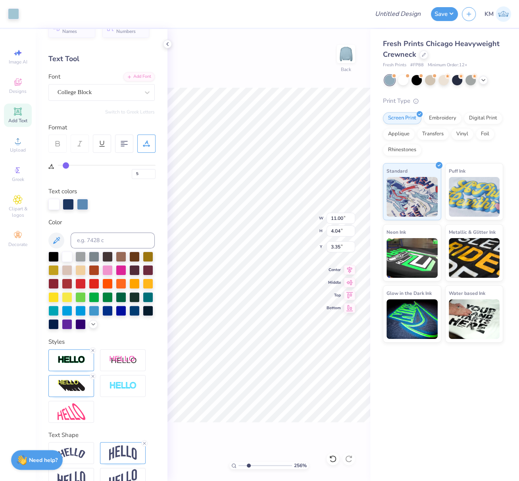
click at [240, 465] on input "range" at bounding box center [266, 465] width 54 height 7
type input "1.21"
type input "3.39"
type input "10.95"
type input "4.02"
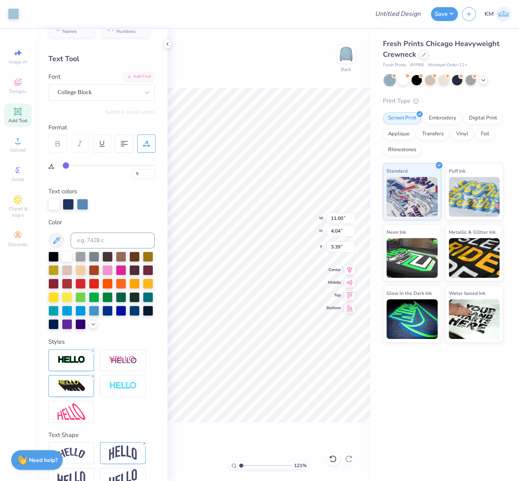
type input "3.41"
type input "10.84"
type input "3.98"
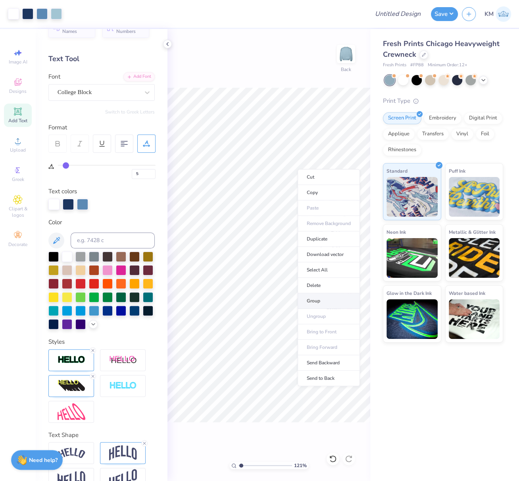
click at [317, 299] on li "Group" at bounding box center [329, 300] width 62 height 15
type input "11.00"
type input "9.19"
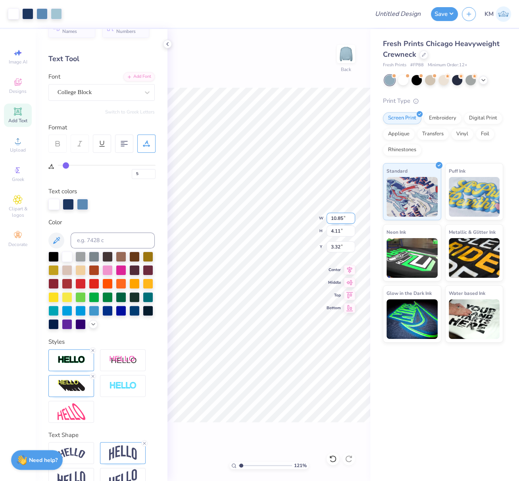
drag, startPoint x: 342, startPoint y: 218, endPoint x: 329, endPoint y: 220, distance: 13.2
click at [330, 218] on input "10.85" at bounding box center [341, 218] width 29 height 11
type input "11.00"
type input "4.17"
type input "3.29"
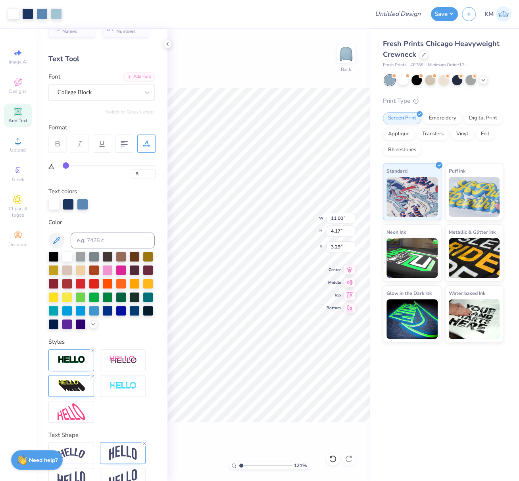
drag, startPoint x: 351, startPoint y: 270, endPoint x: 237, endPoint y: 458, distance: 220.4
click at [351, 270] on icon at bounding box center [349, 270] width 5 height 7
drag, startPoint x: 240, startPoint y: 466, endPoint x: 204, endPoint y: 435, distance: 47.6
click at [231, 467] on div "121 %" at bounding box center [269, 465] width 79 height 7
type input "1"
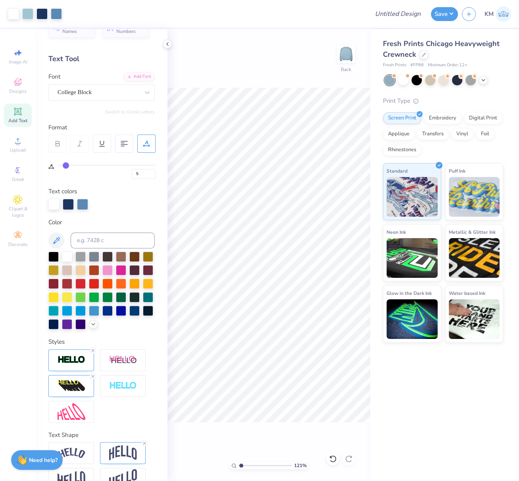
click at [239, 462] on input "range" at bounding box center [266, 465] width 54 height 7
click at [350, 269] on icon at bounding box center [349, 269] width 11 height 10
drag, startPoint x: 340, startPoint y: 246, endPoint x: 332, endPoint y: 246, distance: 7.9
click at [332, 246] on input "3.29" at bounding box center [341, 246] width 29 height 11
type input "3.00"
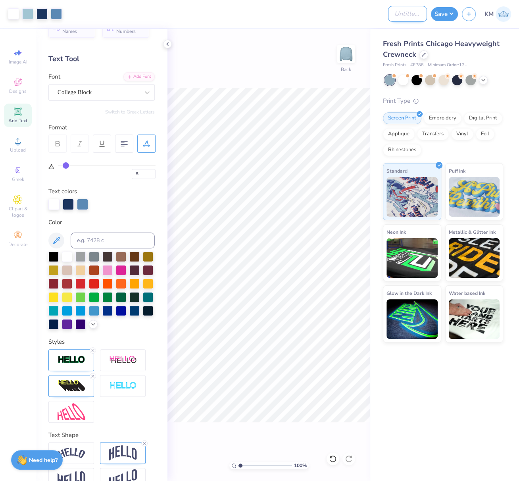
click at [394, 16] on input "Design Title" at bounding box center [407, 14] width 39 height 16
paste input "FPS239961"
type input "FPS239961"
click at [450, 13] on button "Save" at bounding box center [444, 13] width 27 height 14
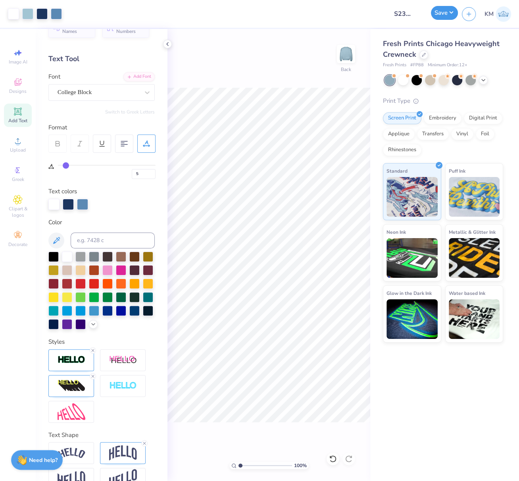
scroll to position [0, 0]
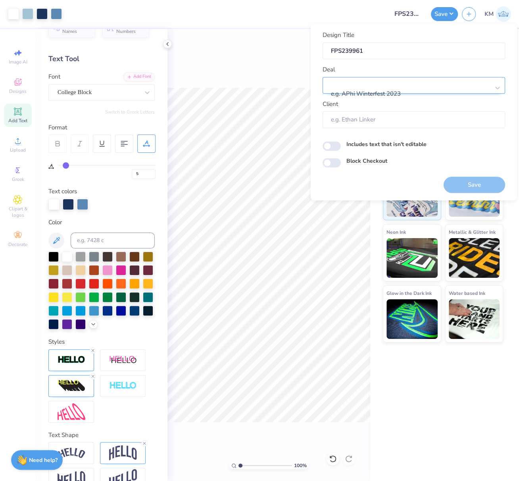
drag, startPoint x: 390, startPoint y: 85, endPoint x: 390, endPoint y: 81, distance: 4.0
click at [390, 85] on div at bounding box center [411, 83] width 158 height 11
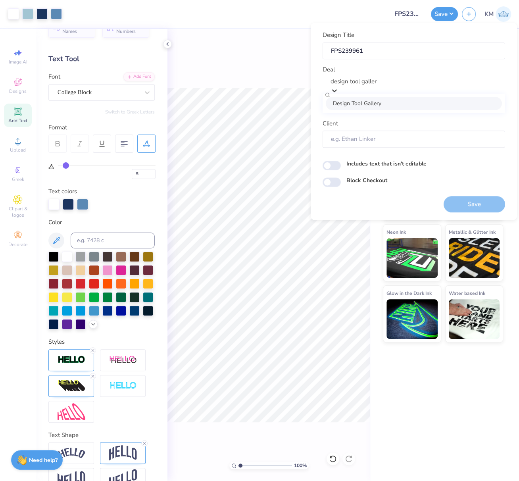
click at [383, 104] on div "Design Tool Gallery" at bounding box center [414, 103] width 176 height 13
type input "design tool galler"
type input "Design Tool Gallery User"
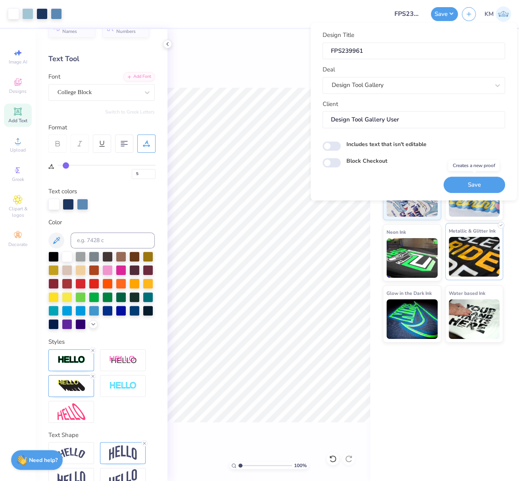
drag, startPoint x: 477, startPoint y: 184, endPoint x: 483, endPoint y: 238, distance: 53.9
click at [477, 184] on button "Save" at bounding box center [475, 185] width 62 height 16
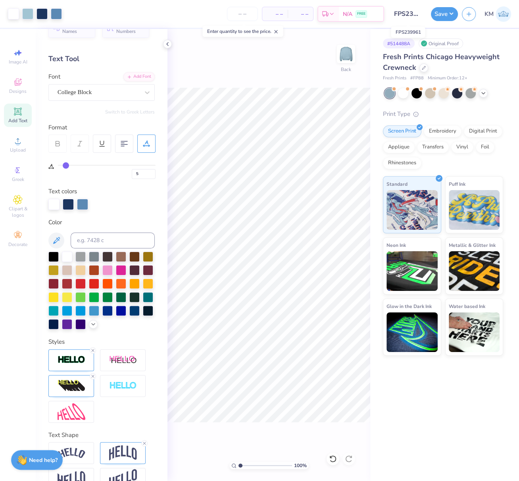
scroll to position [0, 8]
drag, startPoint x: 396, startPoint y: 12, endPoint x: 423, endPoint y: 14, distance: 27.5
click at [424, 14] on input "FPS239961" at bounding box center [407, 14] width 39 height 16
click at [450, 11] on button "Save" at bounding box center [444, 13] width 27 height 14
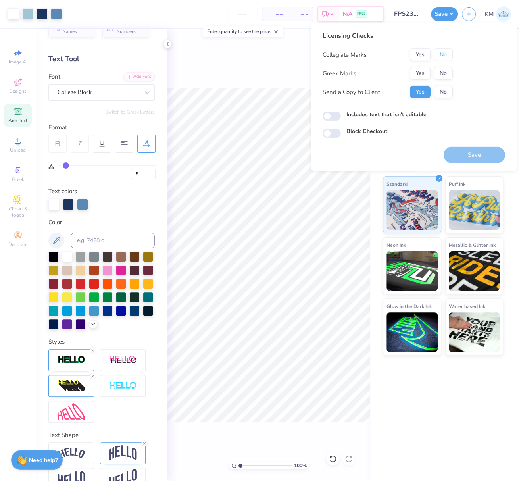
click at [445, 56] on button "No" at bounding box center [443, 54] width 19 height 13
click at [423, 74] on button "Yes" at bounding box center [420, 73] width 21 height 13
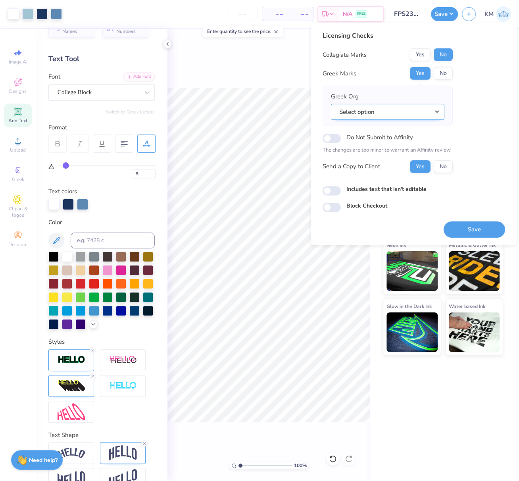
click at [433, 109] on button "Select option" at bounding box center [388, 112] width 114 height 16
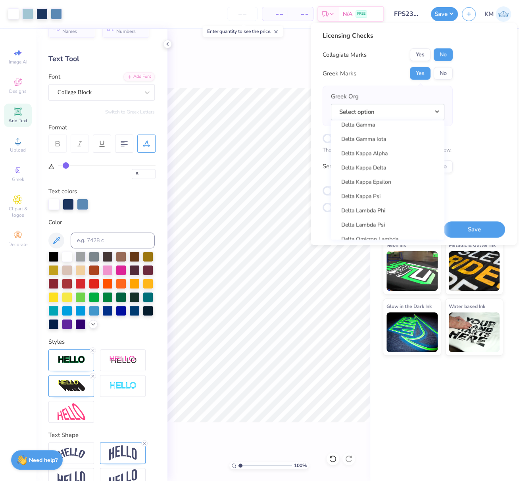
scroll to position [1838, 0]
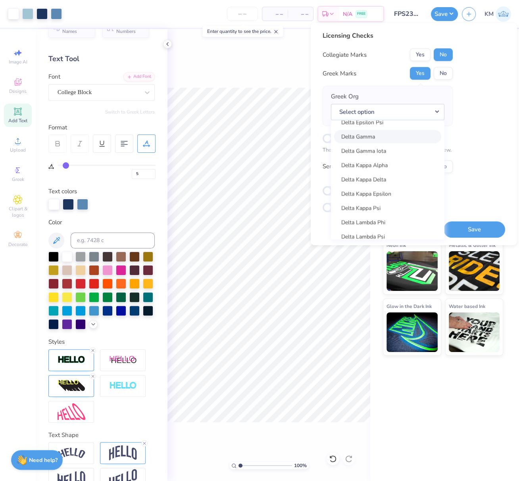
click at [379, 137] on link "Delta Gamma" at bounding box center [387, 136] width 107 height 13
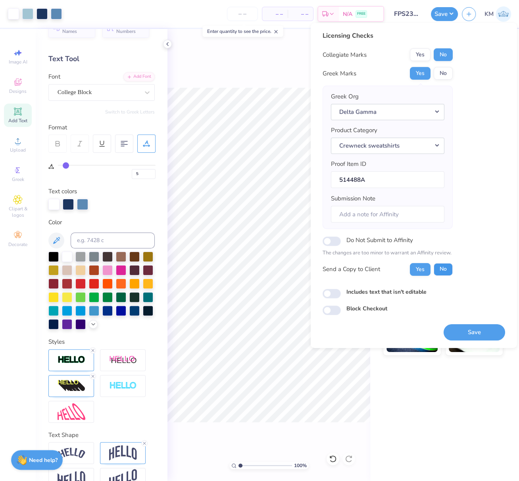
click at [444, 268] on button "No" at bounding box center [443, 269] width 19 height 13
click at [497, 330] on button "Save" at bounding box center [475, 332] width 62 height 16
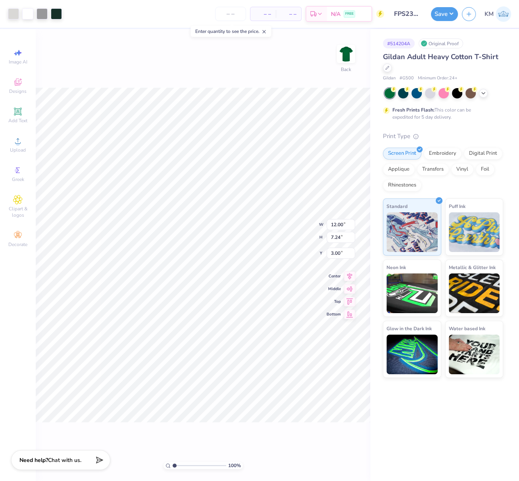
type input "3.49"
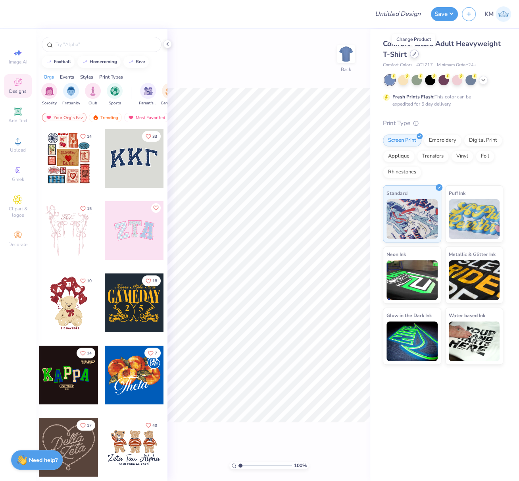
click at [415, 55] on icon at bounding box center [415, 54] width 4 height 4
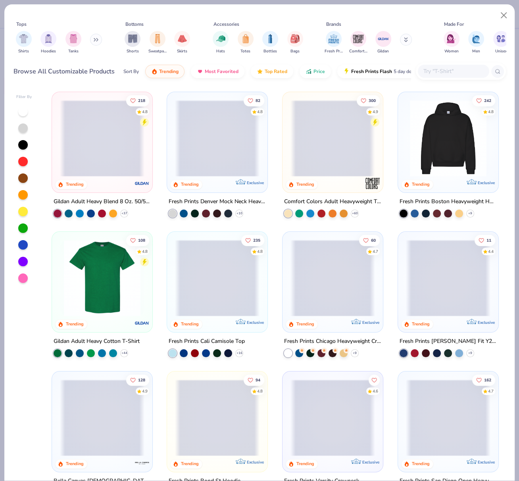
click at [340, 125] on span at bounding box center [333, 138] width 85 height 77
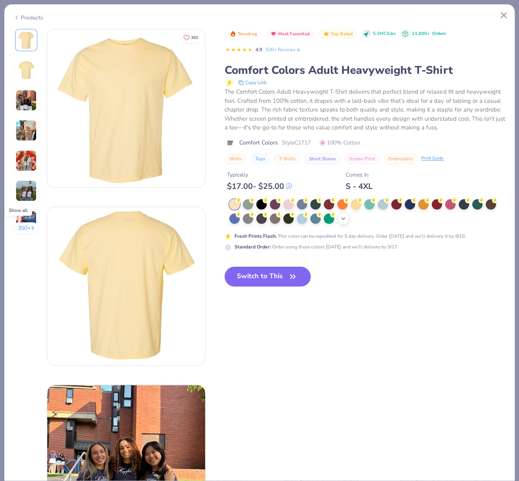
click at [344, 220] on polyline at bounding box center [343, 219] width 3 height 2
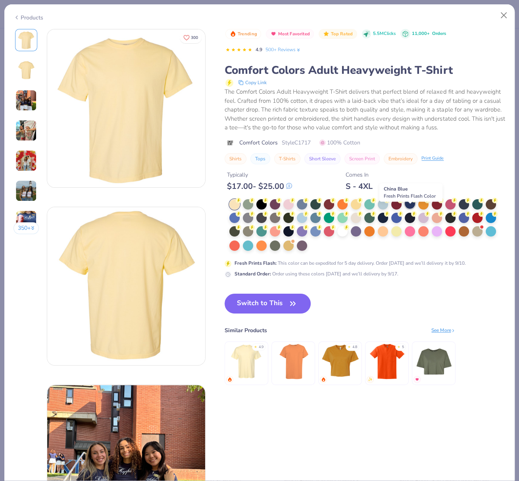
click at [410, 209] on div at bounding box center [410, 204] width 10 height 10
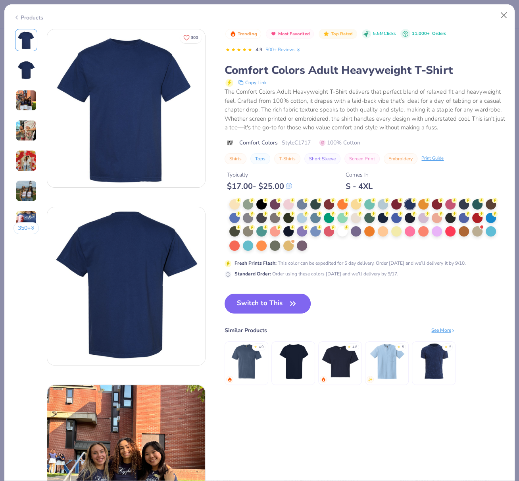
click at [275, 313] on button "Switch to This" at bounding box center [268, 304] width 86 height 20
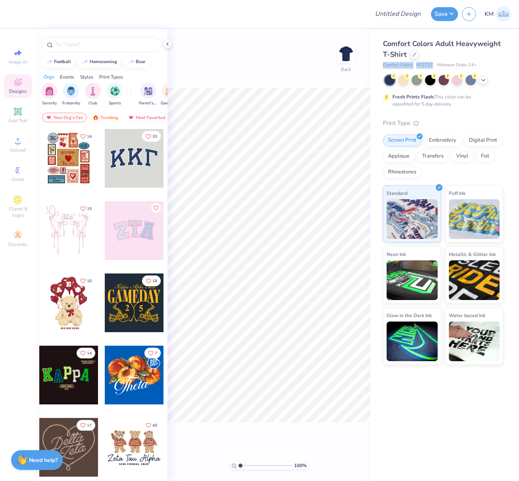
drag, startPoint x: 388, startPoint y: 65, endPoint x: 432, endPoint y: 64, distance: 44.5
click at [433, 64] on div "Comfort Colors # C1717 Minimum Order: 24 +" at bounding box center [443, 65] width 120 height 7
copy div "Comfort Colors # C1717"
click at [276, 19] on div at bounding box center [188, 14] width 353 height 28
click at [17, 144] on icon at bounding box center [18, 141] width 6 height 6
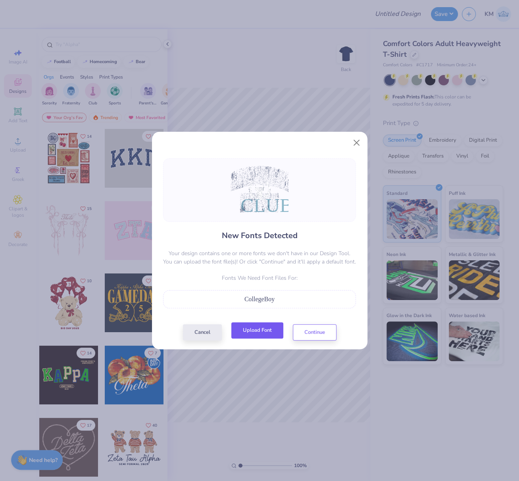
click at [264, 332] on button "Upload Font" at bounding box center [258, 330] width 52 height 16
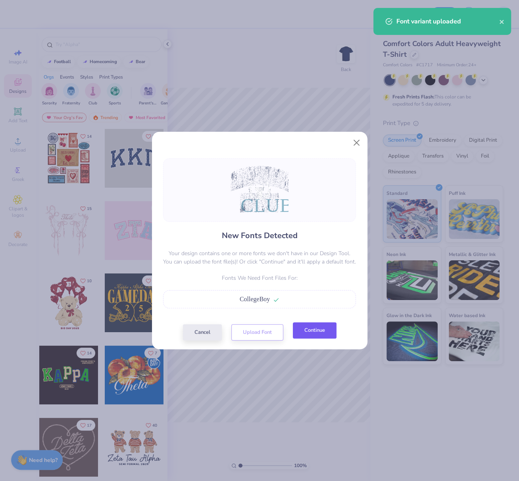
click at [316, 335] on button "Continue" at bounding box center [315, 330] width 44 height 16
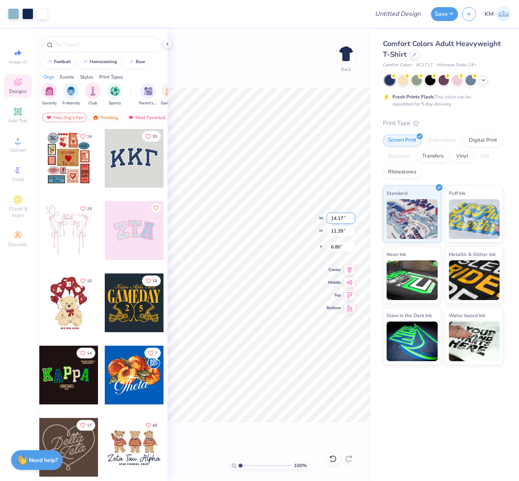
type input "13.02"
type input "10.47"
type input "7.80"
type input "11.47"
type input "9.22"
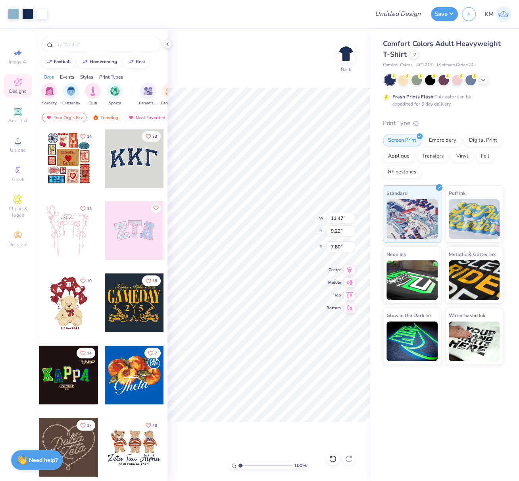
type input "9.43"
type input "2.74"
type input "14.20"
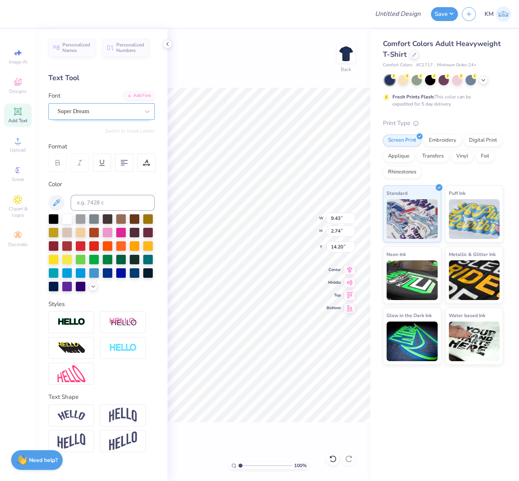
click at [83, 115] on div "Super Dream" at bounding box center [98, 111] width 83 height 12
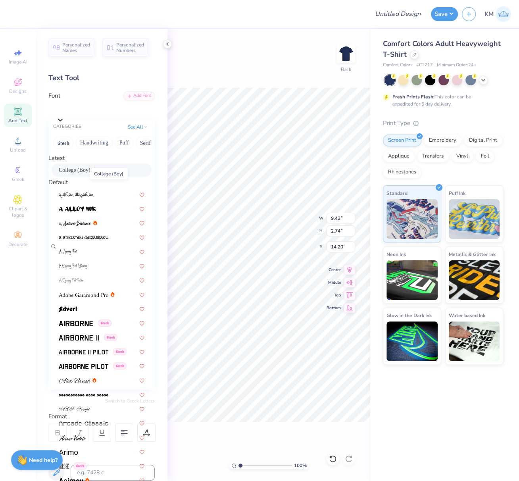
drag, startPoint x: 73, startPoint y: 173, endPoint x: 141, endPoint y: 268, distance: 115.9
click at [73, 173] on span "College (Boy)" at bounding box center [75, 170] width 32 height 8
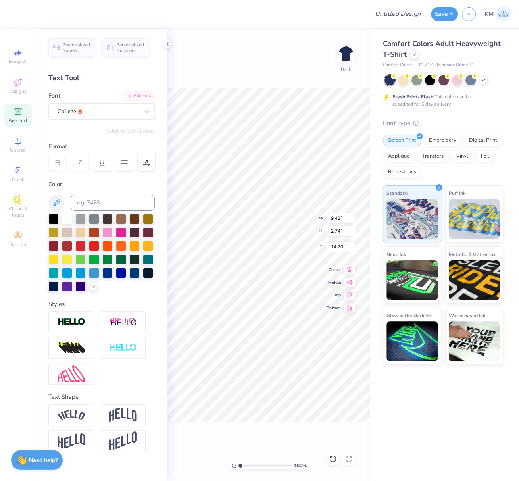
type input "7.41"
type input "3.61"
type input "14.04"
click at [351, 267] on icon at bounding box center [349, 269] width 11 height 10
click at [16, 114] on icon at bounding box center [18, 111] width 6 height 6
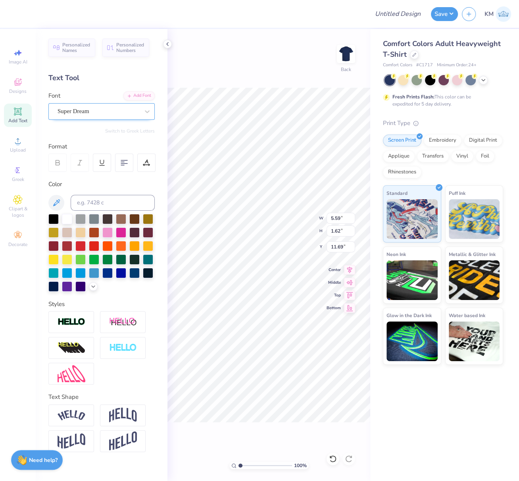
click at [78, 113] on div "Super Dream" at bounding box center [98, 111] width 83 height 12
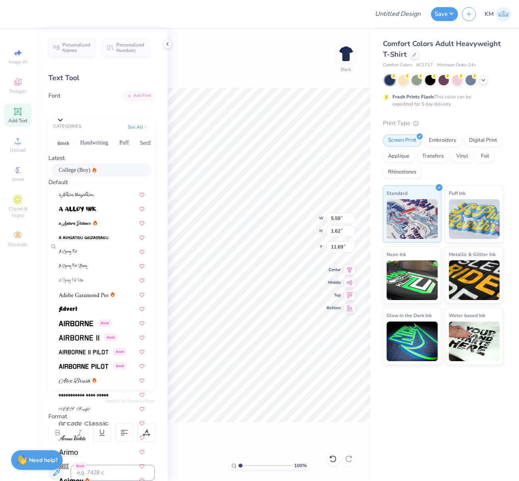
drag, startPoint x: 82, startPoint y: 173, endPoint x: 113, endPoint y: 164, distance: 32.4
click at [82, 173] on span "College (Boy)" at bounding box center [75, 170] width 32 height 8
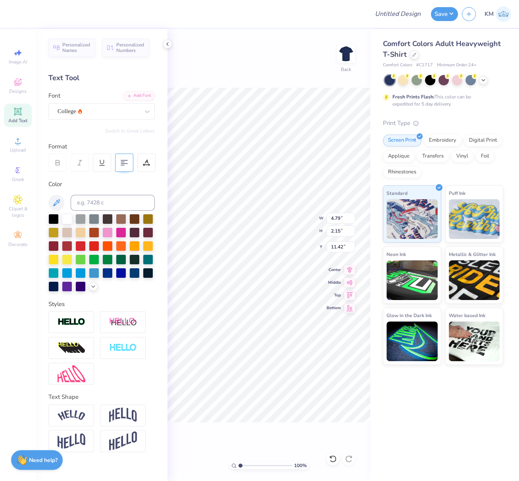
type input "4.79"
type input "2.15"
type input "11.42"
click at [105, 203] on input at bounding box center [113, 203] width 84 height 16
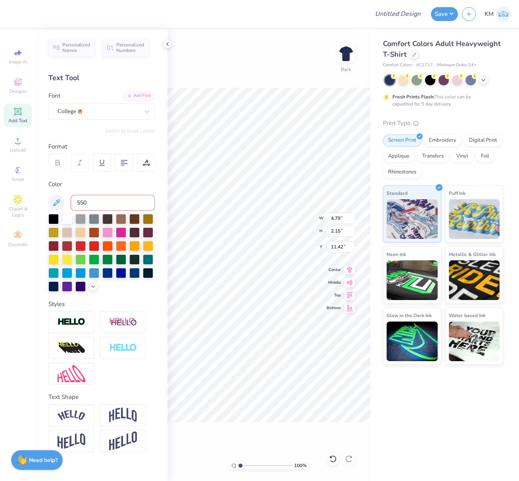
type input "550"
type input "4.70"
type textarea "DEBATE"
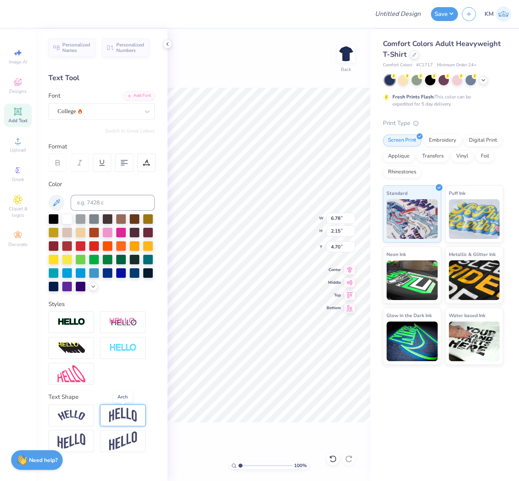
click at [119, 413] on img at bounding box center [123, 415] width 28 height 15
type input "3.55"
type input "4.00"
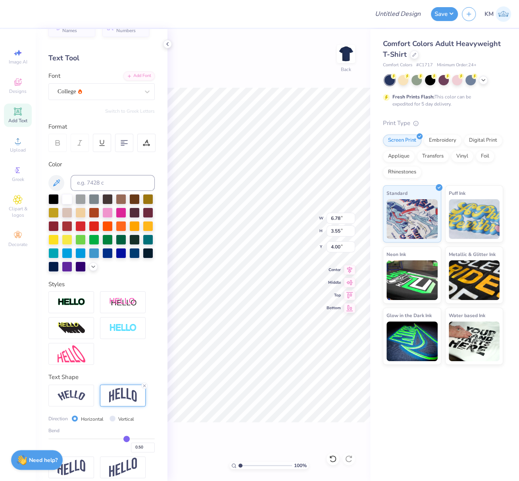
scroll to position [38, 0]
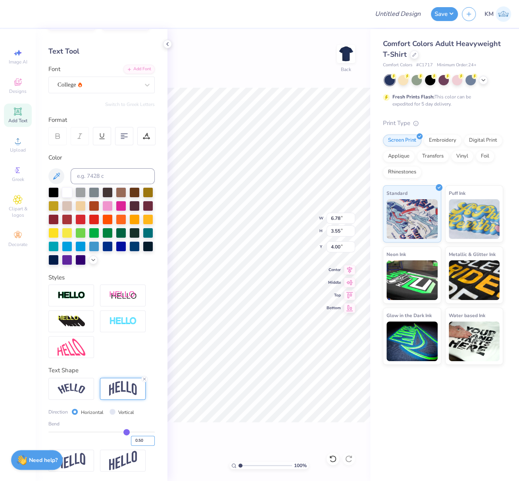
drag, startPoint x: 138, startPoint y: 445, endPoint x: 146, endPoint y: 449, distance: 8.3
click at [144, 446] on input "0.50" at bounding box center [143, 441] width 24 height 10
type input "0.30"
type input "0.3"
type input "2.96"
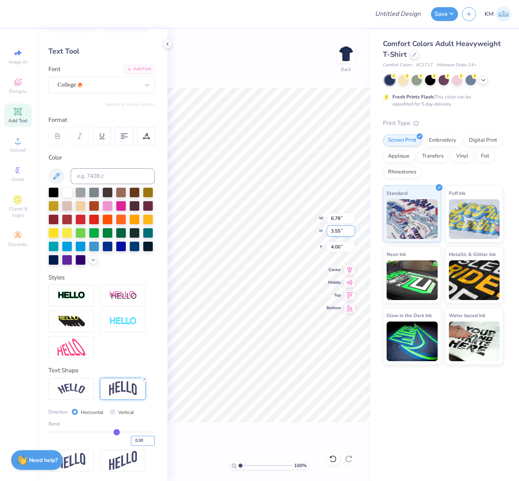
type input "4.29"
drag, startPoint x: 332, startPoint y: 217, endPoint x: 344, endPoint y: 218, distance: 12.0
click at [343, 215] on input "6.78" at bounding box center [341, 218] width 29 height 11
type input "10.00"
type input "4.37"
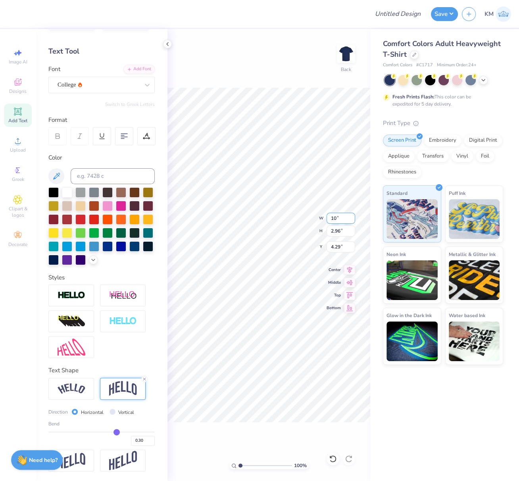
type input "3.59"
type input "7.41"
type input "3.61"
type input "16.41"
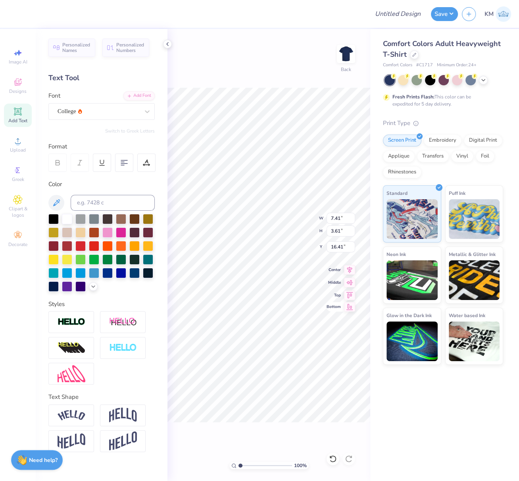
type input "11.47"
type input "9.22"
type input "7.80"
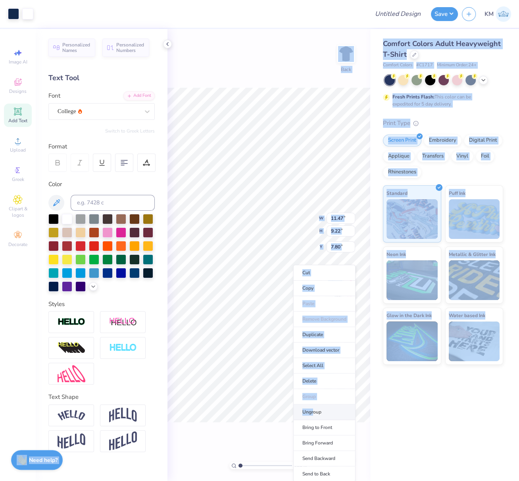
click at [251, 411] on body "Art colors Design Title Save KM Image AI Designs Add Text Upload Greek Clipart …" at bounding box center [259, 240] width 519 height 481
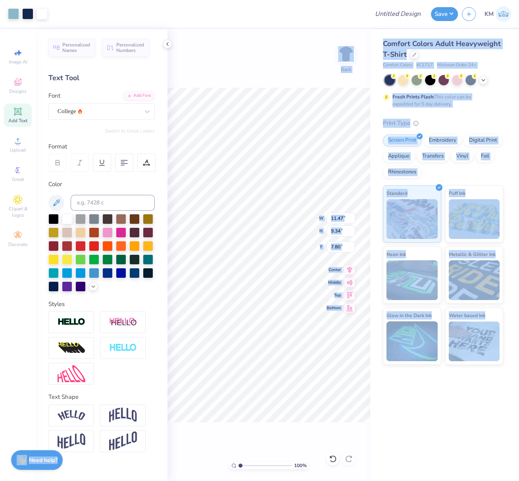
type input "7.41"
type input "3.61"
type input "16.41"
type input "11.47"
type input "9.22"
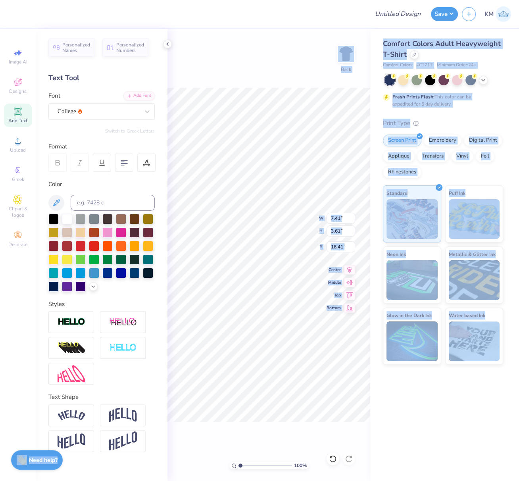
type input "7.80"
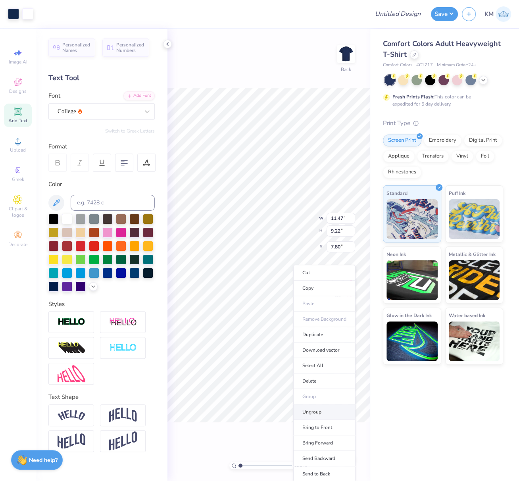
click at [312, 409] on li "Ungroup" at bounding box center [324, 412] width 62 height 15
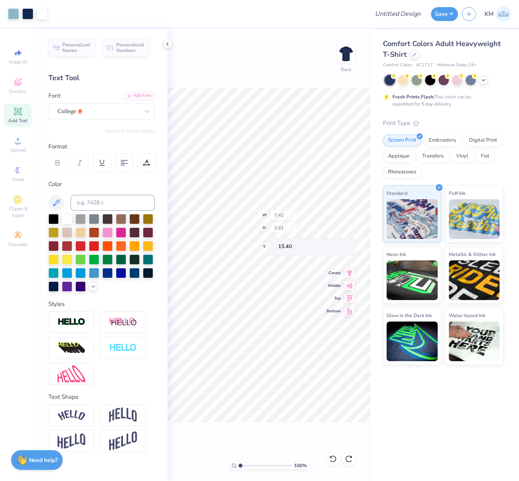
type input "15.40"
type input "13.44"
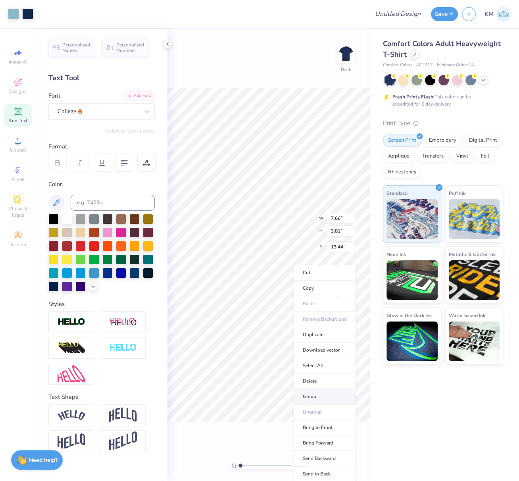
click at [314, 397] on li "Group" at bounding box center [325, 396] width 62 height 15
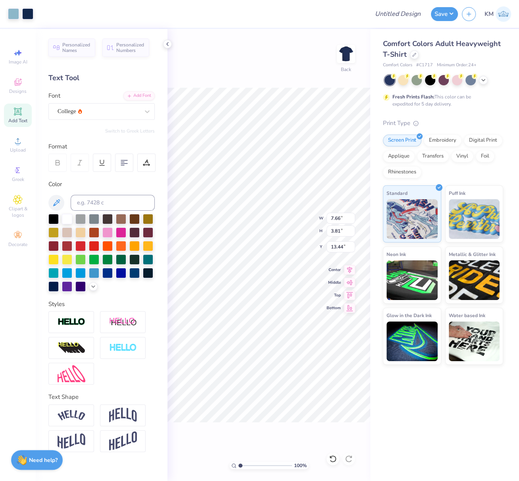
type input "7.95"
click at [247, 465] on input "range" at bounding box center [266, 465] width 54 height 7
type input "1.15"
click at [315, 411] on li "Ungroup" at bounding box center [332, 412] width 62 height 15
type input "2.65"
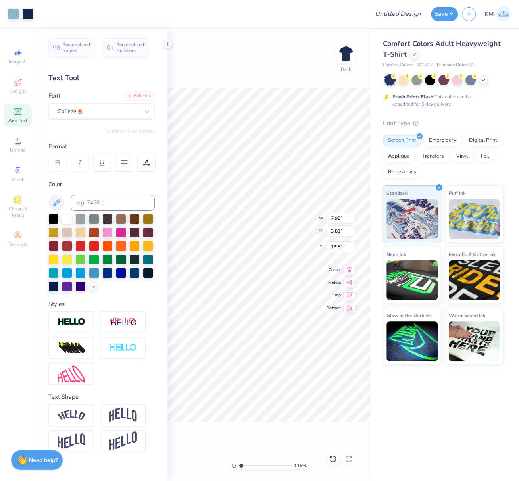
type input "14.09"
click at [91, 110] on div "College" at bounding box center [98, 111] width 83 height 12
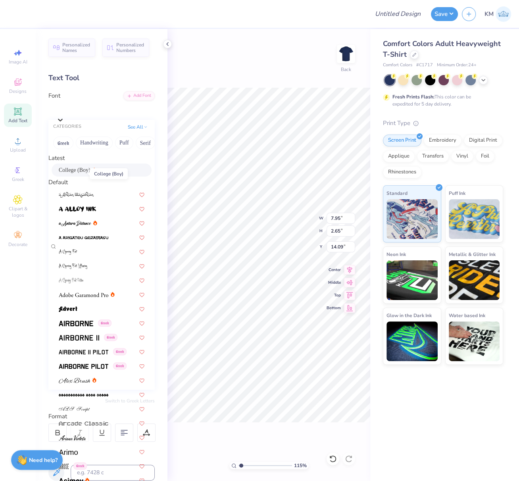
click at [77, 172] on span "College (Boy)" at bounding box center [75, 170] width 32 height 8
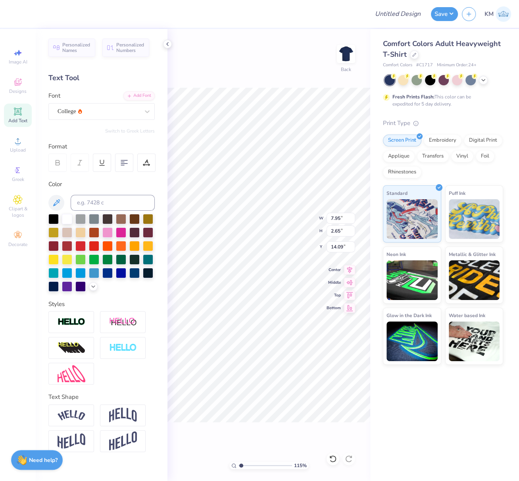
type input "7.41"
type input "3.61"
type input "13.61"
type input "13.51"
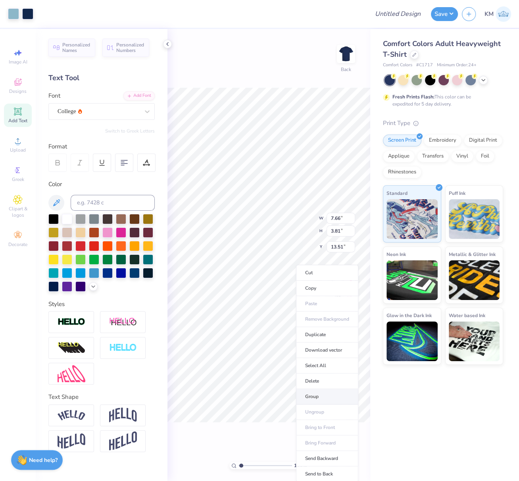
click at [319, 394] on li "Group" at bounding box center [327, 396] width 62 height 15
click at [315, 469] on li "Send to Back" at bounding box center [326, 474] width 62 height 15
click at [351, 269] on icon at bounding box center [349, 269] width 11 height 10
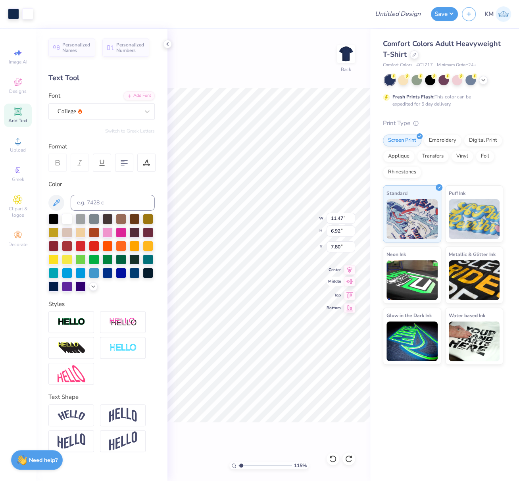
type input "7.85"
drag, startPoint x: 331, startPoint y: 218, endPoint x: 351, endPoint y: 216, distance: 20.7
click at [352, 216] on input "11.47" at bounding box center [341, 218] width 29 height 11
type input "10.00"
type input "4.50"
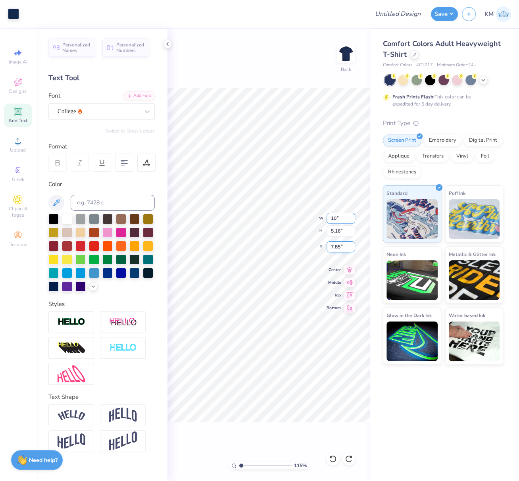
type input "8.18"
type input "4.37"
type input "8.13"
type input "8.39"
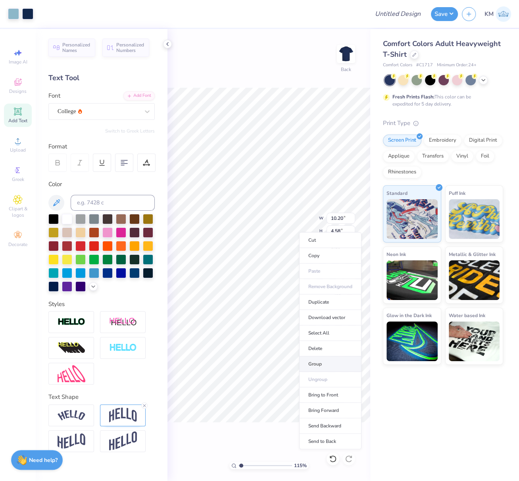
click at [319, 361] on li "Group" at bounding box center [330, 364] width 62 height 15
click at [351, 269] on icon at bounding box center [349, 269] width 11 height 10
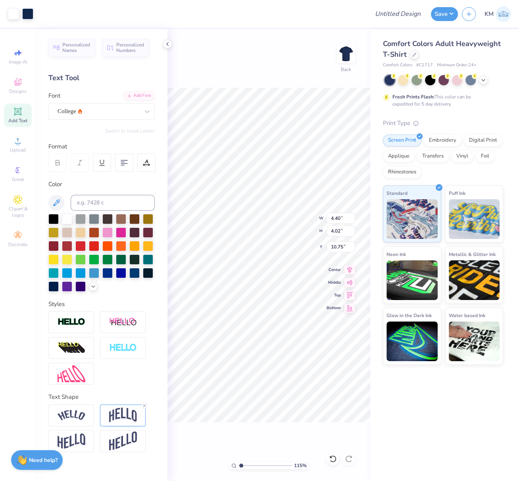
type input "10.00"
type input "4.37"
type input "8.39"
click at [304, 397] on li "Group" at bounding box center [311, 396] width 62 height 15
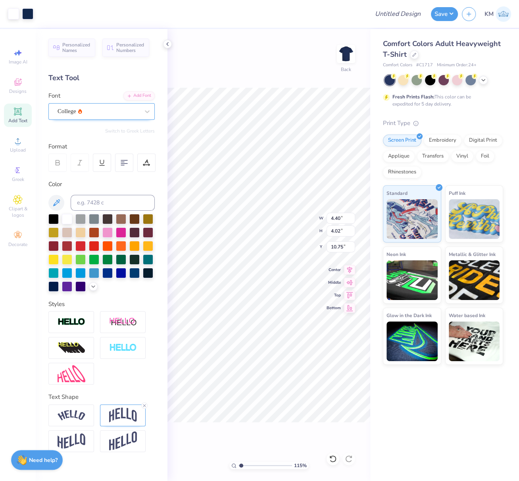
click at [81, 111] on div "College" at bounding box center [98, 111] width 83 height 12
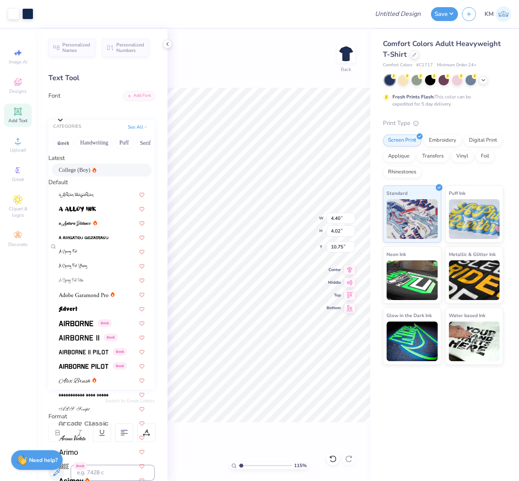
click at [139, 75] on div "Text Tool" at bounding box center [101, 78] width 106 height 11
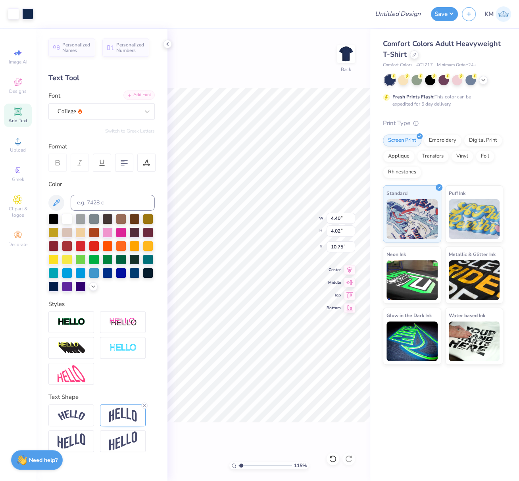
click at [142, 95] on div "Add Font" at bounding box center [139, 95] width 31 height 9
type input "7.66"
type input "3.81"
type input "13.51"
type input "6.62"
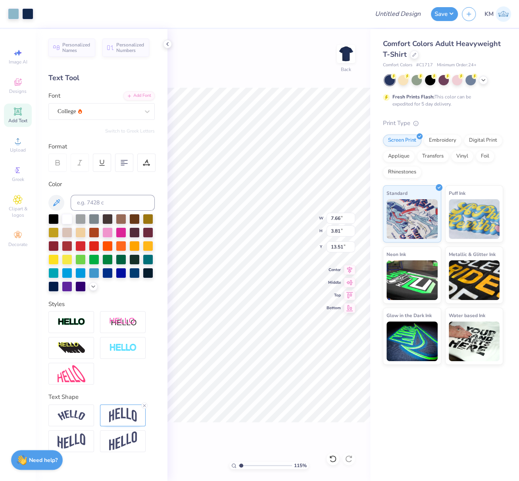
type input "3.29"
type input "13.56"
click at [351, 270] on icon at bounding box center [349, 269] width 5 height 7
click at [349, 270] on icon at bounding box center [349, 269] width 11 height 10
click at [350, 268] on icon at bounding box center [349, 269] width 11 height 10
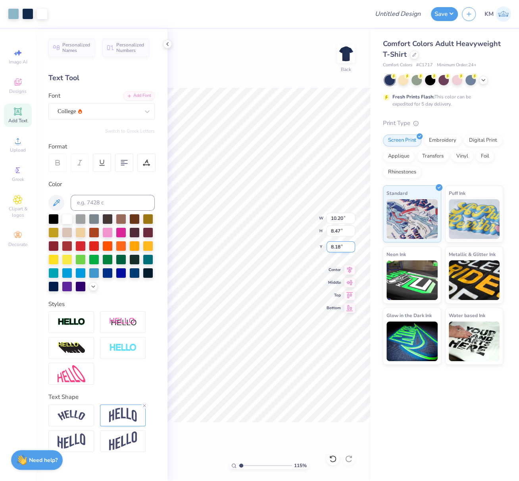
drag, startPoint x: 342, startPoint y: 247, endPoint x: 328, endPoint y: 247, distance: 13.9
click at [331, 247] on input "8.18" at bounding box center [341, 246] width 29 height 11
type input "3.00"
drag, startPoint x: 346, startPoint y: 217, endPoint x: 326, endPoint y: 218, distance: 19.1
click at [329, 217] on input "10.20" at bounding box center [341, 218] width 29 height 11
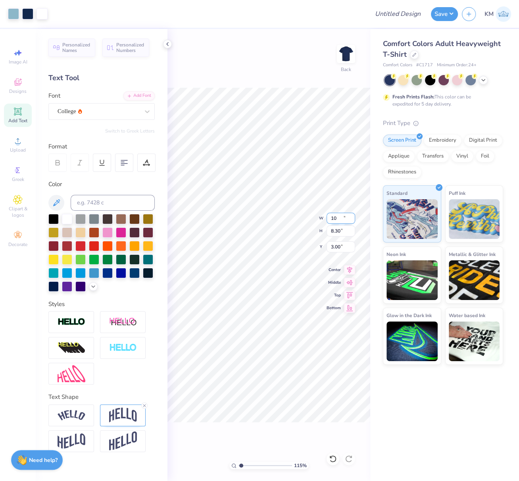
type input "10.00"
type input "8.30"
type input "3.08"
drag, startPoint x: 344, startPoint y: 217, endPoint x: 329, endPoint y: 220, distance: 15.4
click at [329, 217] on input "10.00" at bounding box center [341, 218] width 29 height 11
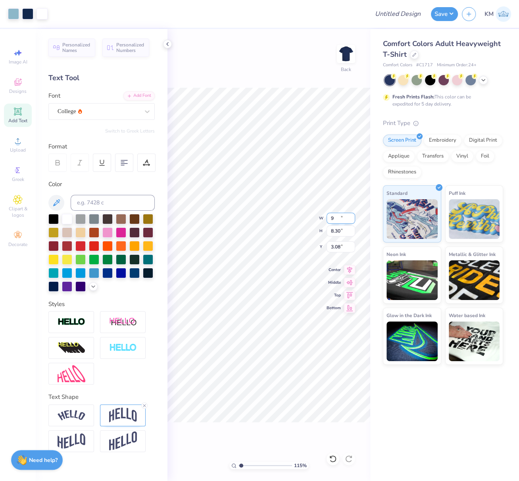
type input "9.00"
type input "7.47"
drag, startPoint x: 340, startPoint y: 245, endPoint x: 328, endPoint y: 247, distance: 12.1
click at [328, 247] on input "3.50" at bounding box center [341, 246] width 29 height 11
type input "3.00"
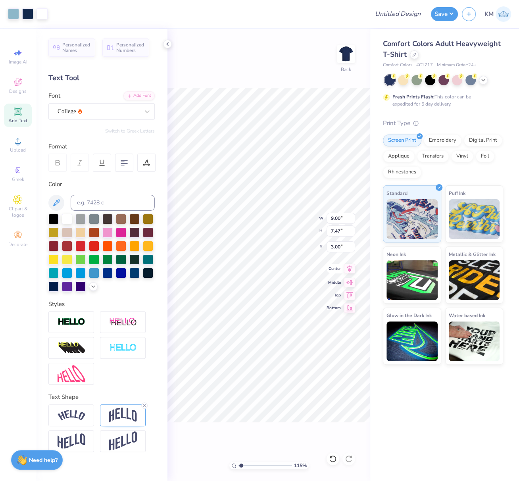
click at [351, 268] on icon at bounding box center [349, 269] width 11 height 10
click at [410, 17] on input "Design Title" at bounding box center [407, 14] width 39 height 16
paste input "FPS239948"
type input "FPS239948"
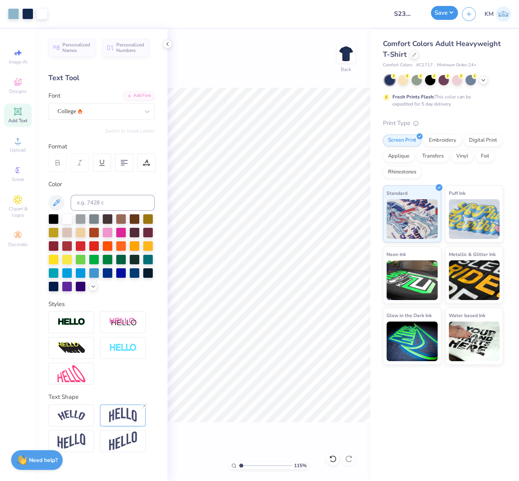
drag, startPoint x: 443, startPoint y: 14, endPoint x: 442, endPoint y: 19, distance: 5.2
click at [443, 14] on button "Save" at bounding box center [444, 13] width 27 height 14
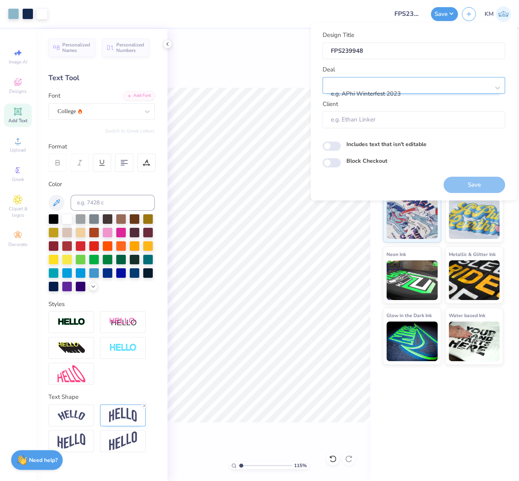
click at [414, 83] on div at bounding box center [411, 83] width 158 height 11
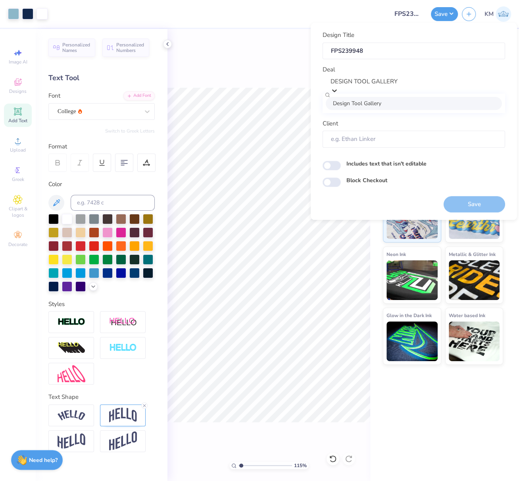
click at [387, 106] on div "Design Tool Gallery" at bounding box center [414, 103] width 176 height 13
type input "DESIGN TOOL GALLERY"
type input "Design Tool Gallery User"
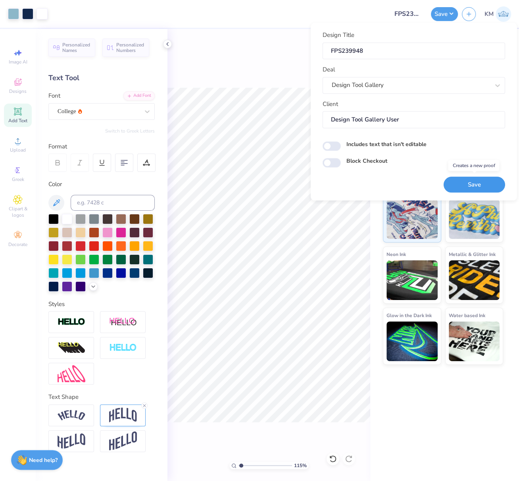
drag, startPoint x: 482, startPoint y: 184, endPoint x: 519, endPoint y: 185, distance: 36.9
click at [482, 184] on button "Save" at bounding box center [475, 185] width 62 height 16
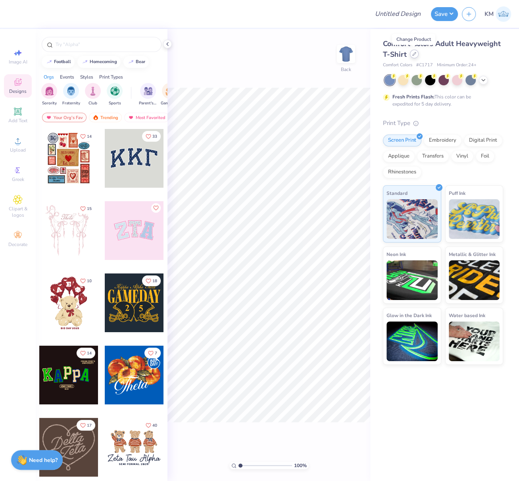
click at [415, 55] on icon at bounding box center [415, 54] width 4 height 4
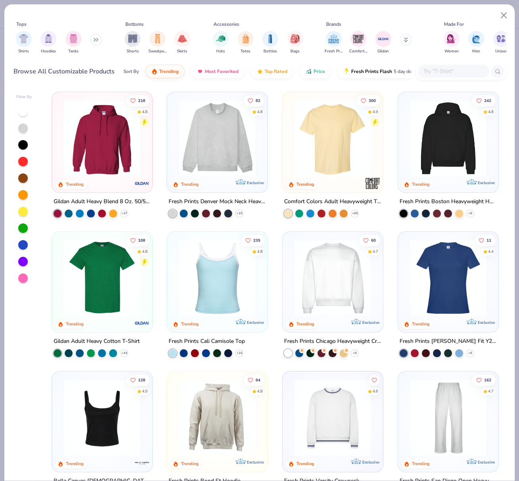
click at [291, 268] on img at bounding box center [248, 278] width 85 height 77
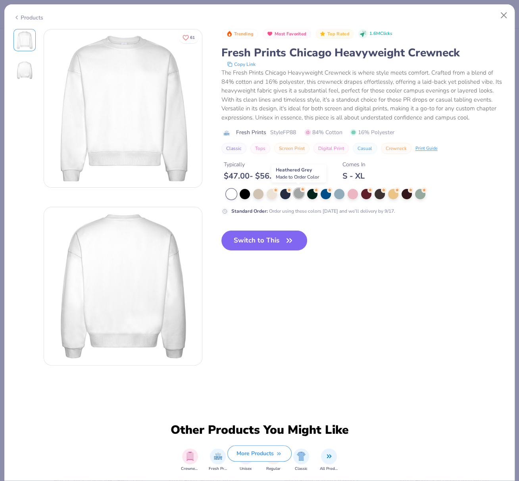
click at [299, 193] on div at bounding box center [299, 193] width 10 height 10
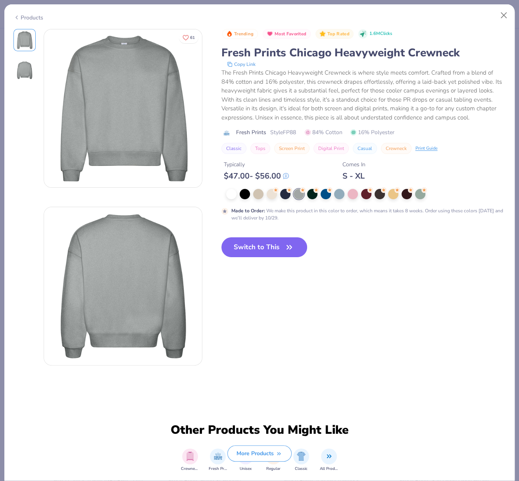
click at [258, 193] on div at bounding box center [258, 194] width 10 height 10
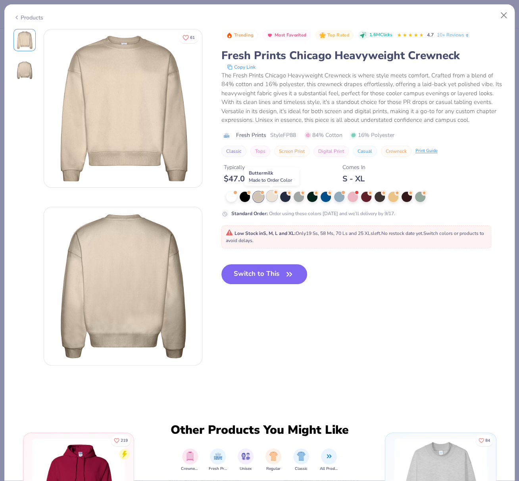
click at [272, 197] on div at bounding box center [272, 196] width 10 height 10
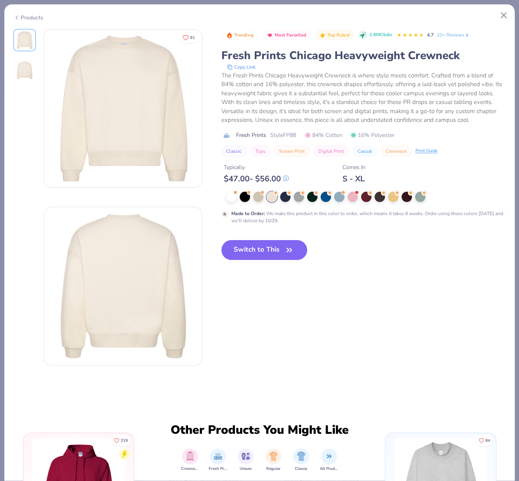
drag, startPoint x: 255, startPoint y: 249, endPoint x: 352, endPoint y: 2, distance: 265.7
click at [255, 249] on button "Switch to This" at bounding box center [265, 250] width 86 height 20
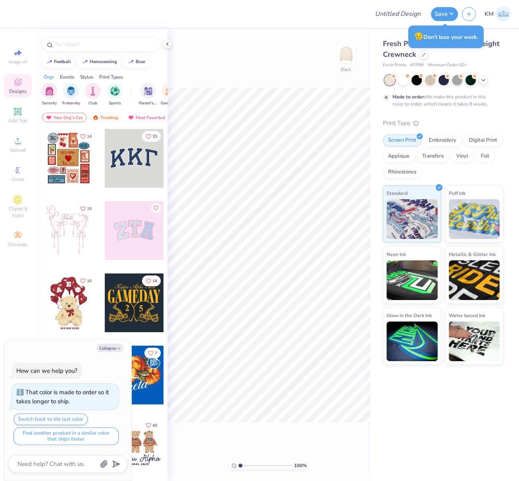
type textarea "x"
